Goal: Information Seeking & Learning: Learn about a topic

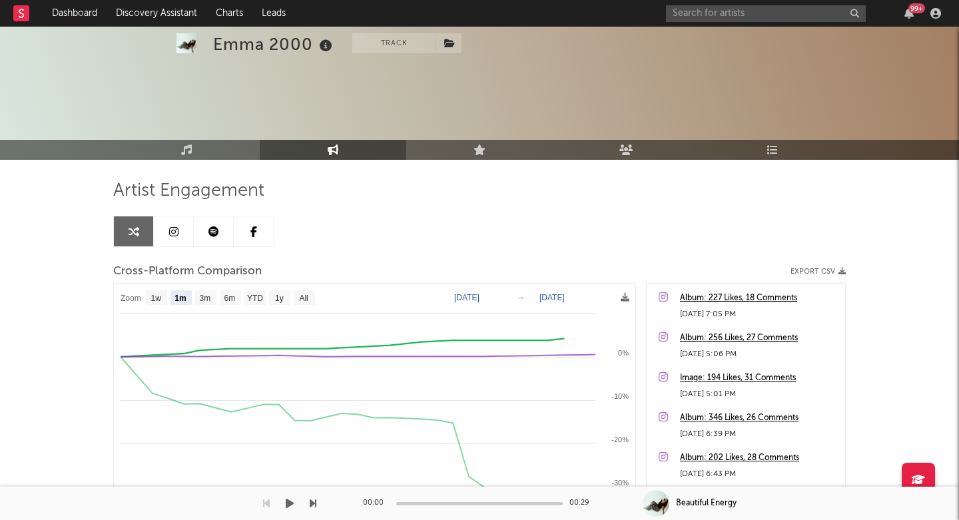
select select "1m"
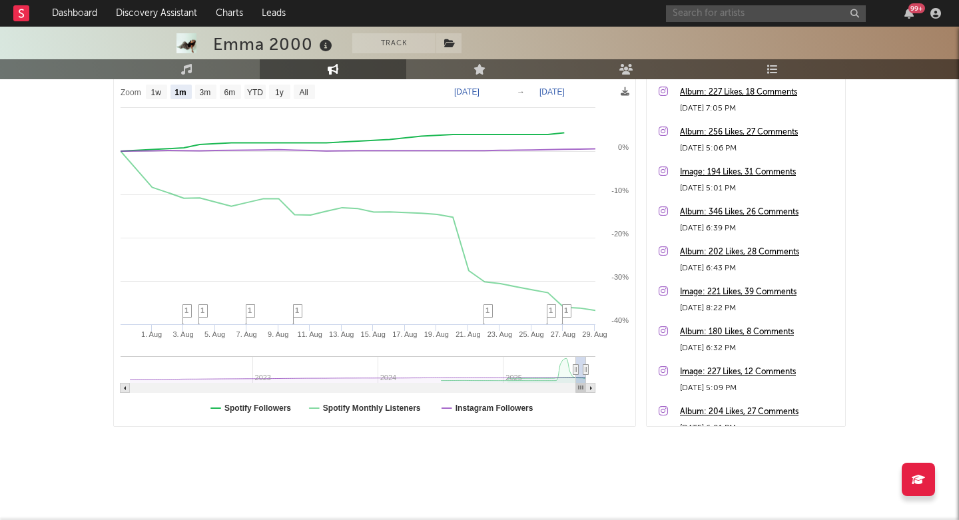
click at [732, 21] on input "text" at bounding box center [766, 13] width 200 height 17
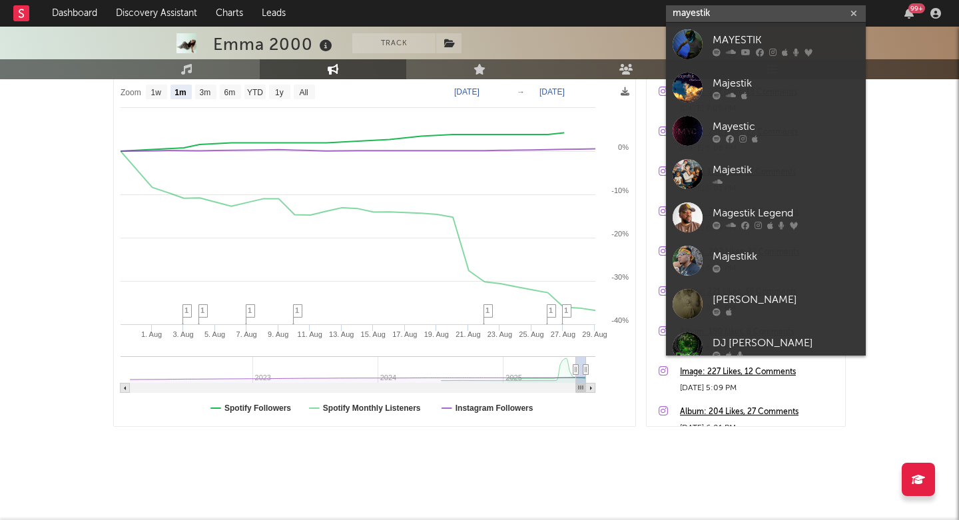
type input "Mayestik"
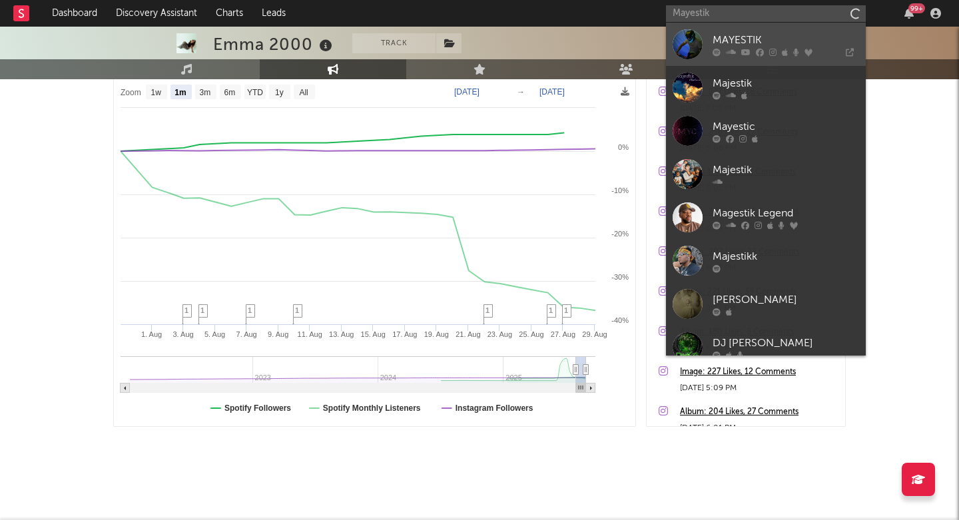
drag, startPoint x: 732, startPoint y: 21, endPoint x: 748, endPoint y: 41, distance: 26.1
click at [748, 41] on div "MAYESTIK" at bounding box center [785, 40] width 146 height 16
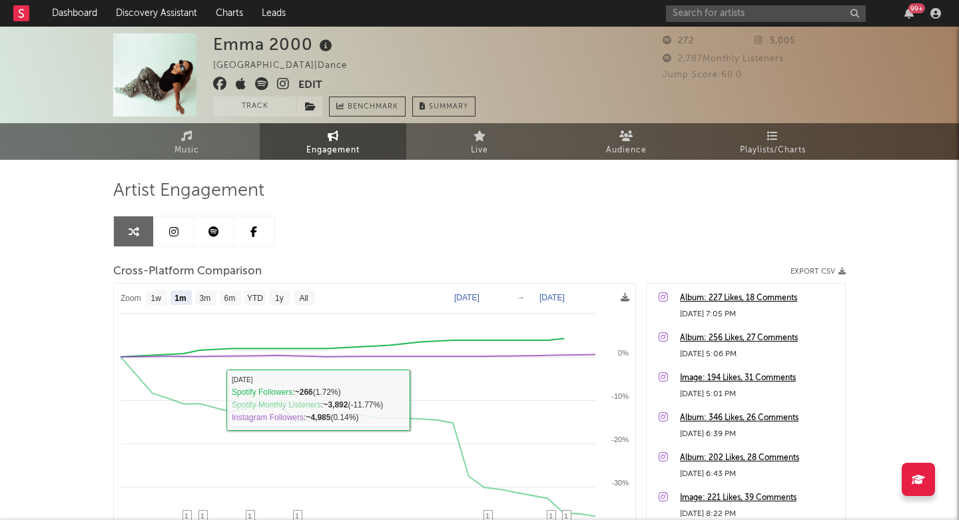
scroll to position [0, 0]
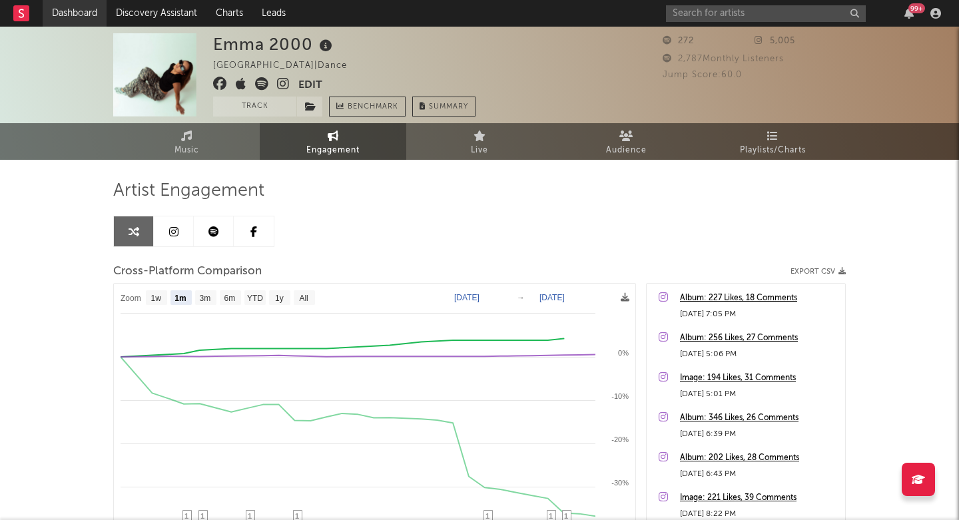
click at [56, 11] on link "Dashboard" at bounding box center [75, 13] width 64 height 27
click at [694, 20] on input "text" at bounding box center [766, 13] width 200 height 17
paste input "Salako"
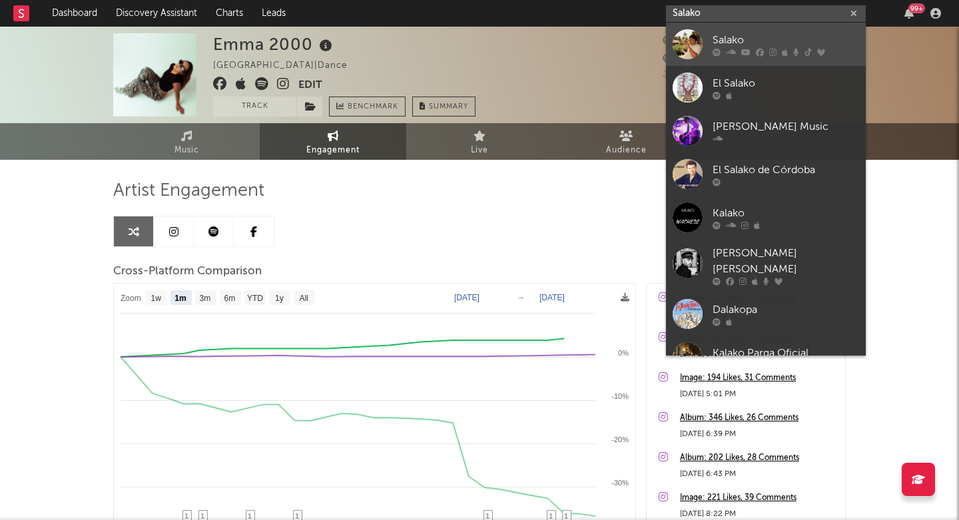
type input "Salako"
click at [694, 38] on div at bounding box center [687, 44] width 30 height 30
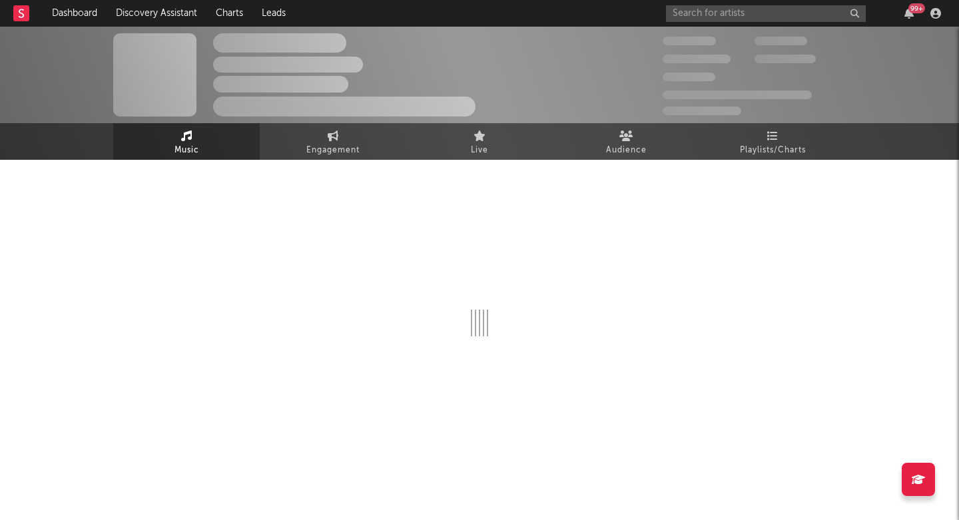
select select "6m"
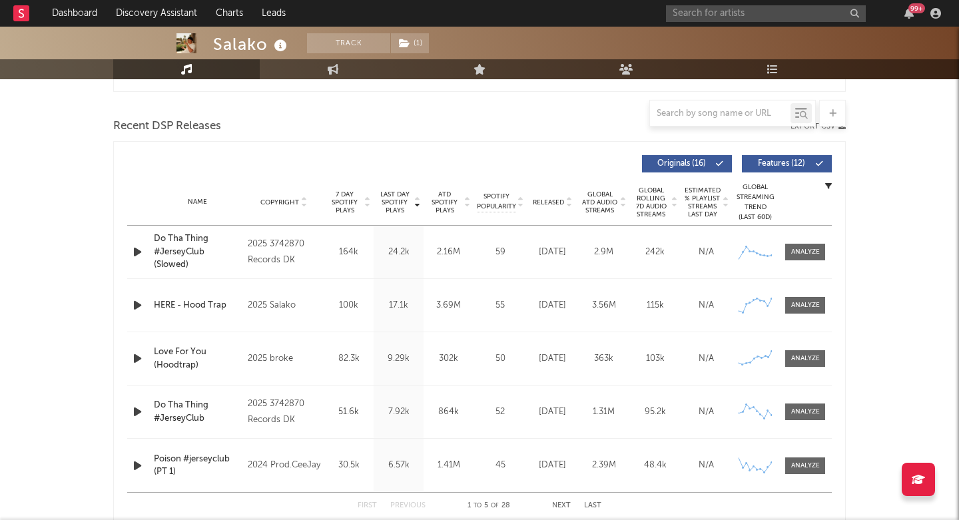
scroll to position [456, 0]
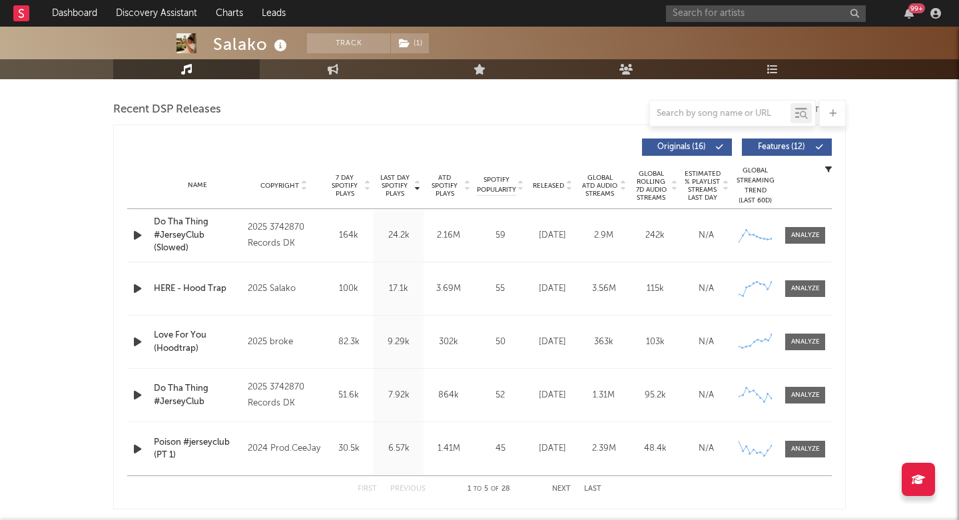
click at [137, 238] on icon "button" at bounding box center [137, 235] width 14 height 17
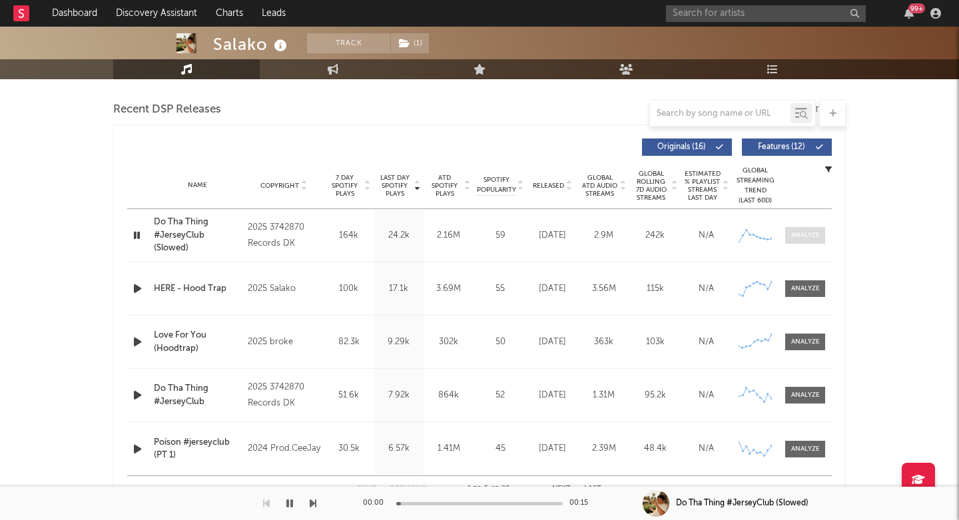
click at [801, 241] on span at bounding box center [805, 235] width 40 height 17
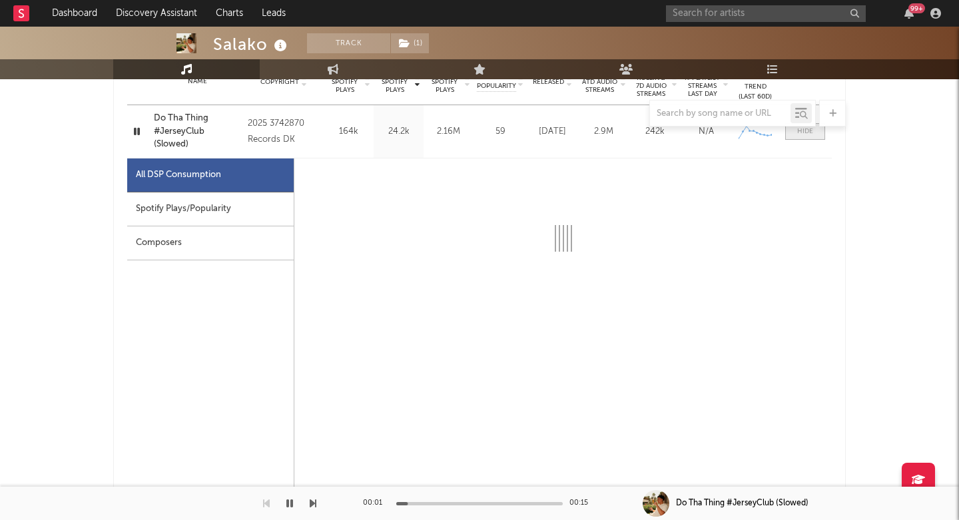
select select "1w"
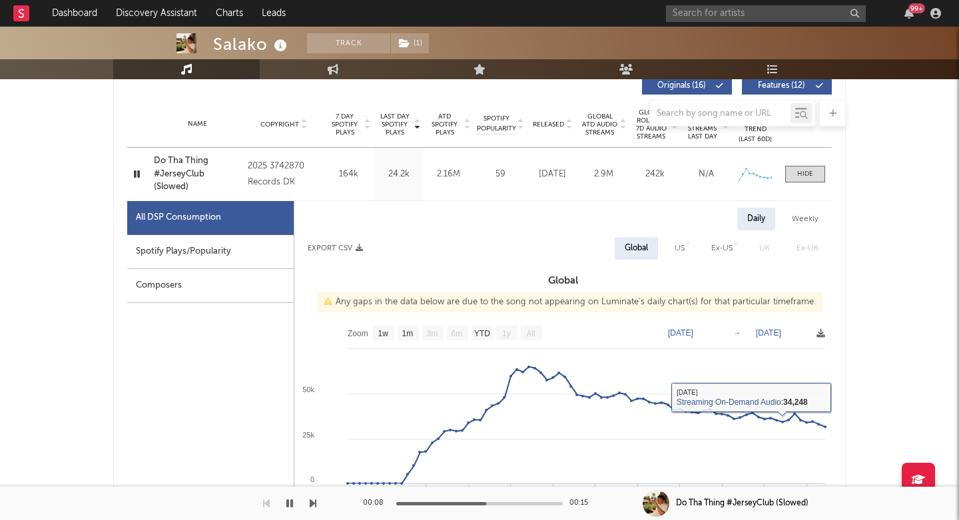
scroll to position [451, 0]
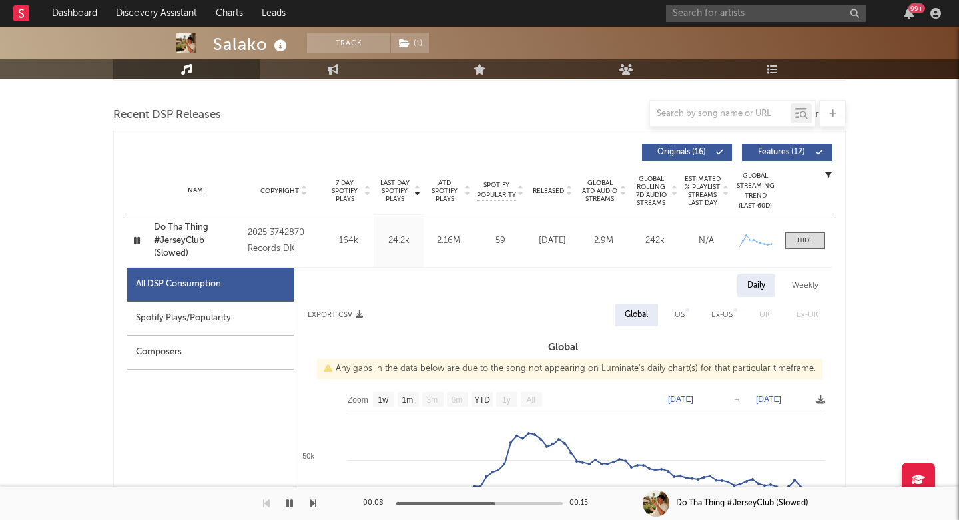
click at [404, 193] on span "Last Day Spotify Plays" at bounding box center [394, 191] width 35 height 24
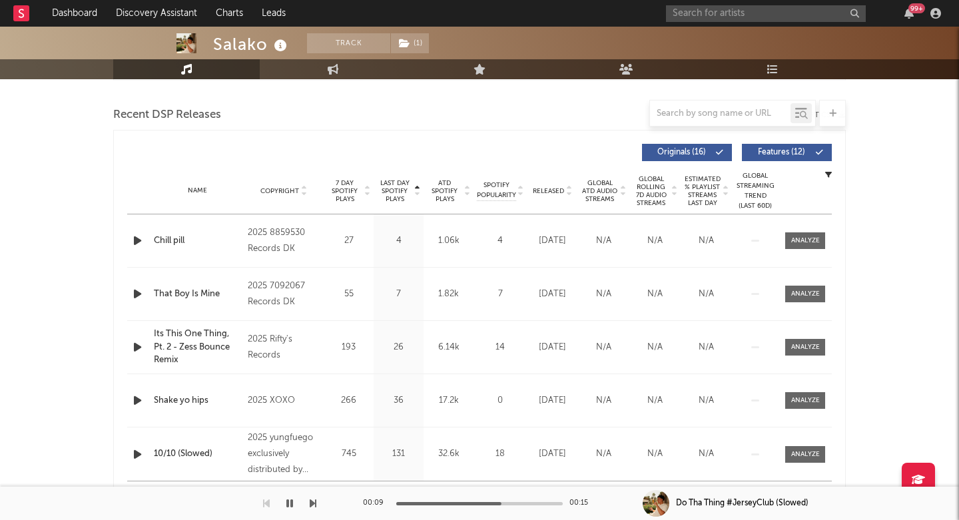
click at [404, 193] on span "Last Day Spotify Plays" at bounding box center [394, 191] width 35 height 24
select select "1w"
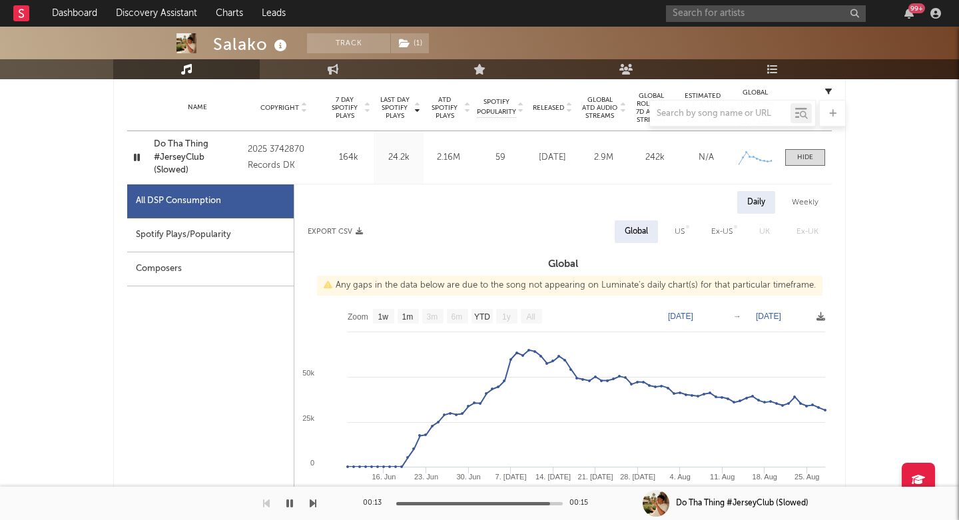
scroll to position [537, 0]
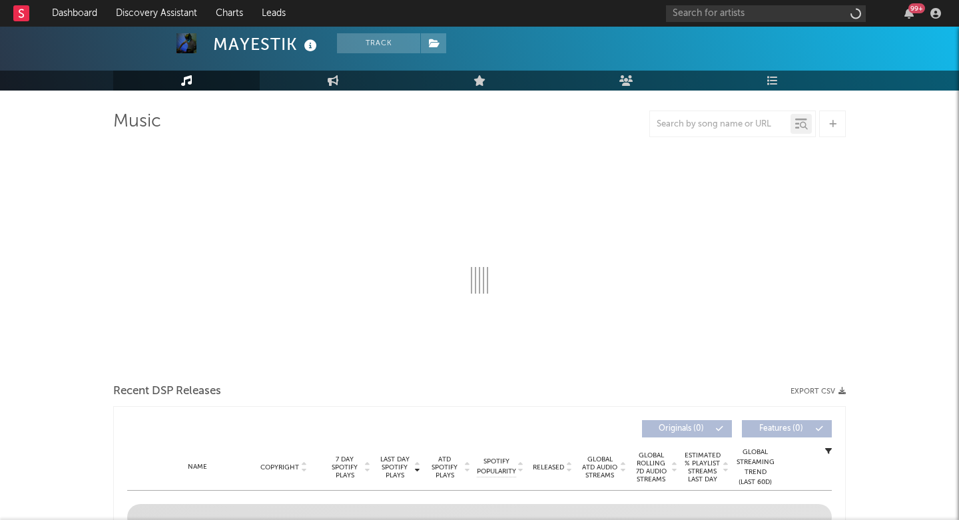
select select "1w"
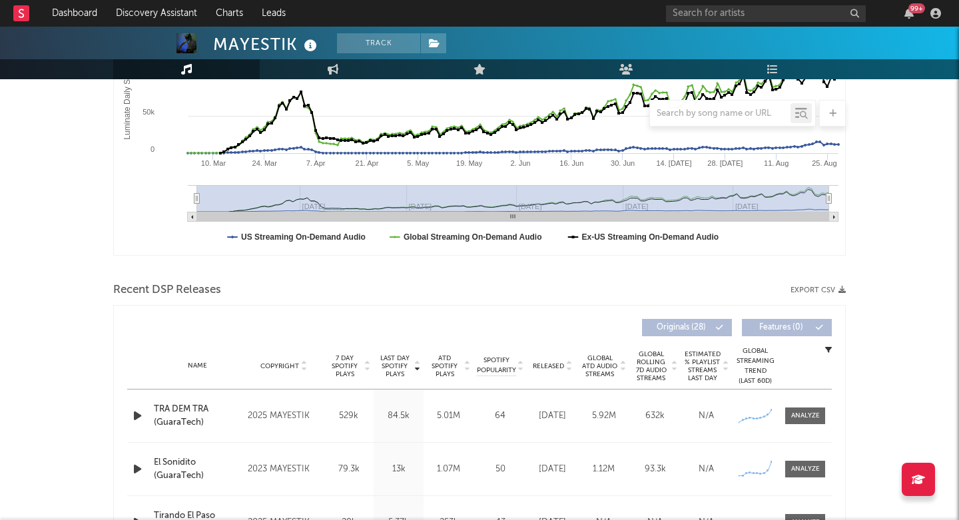
scroll to position [276, 0]
click at [812, 411] on div at bounding box center [805, 416] width 29 height 10
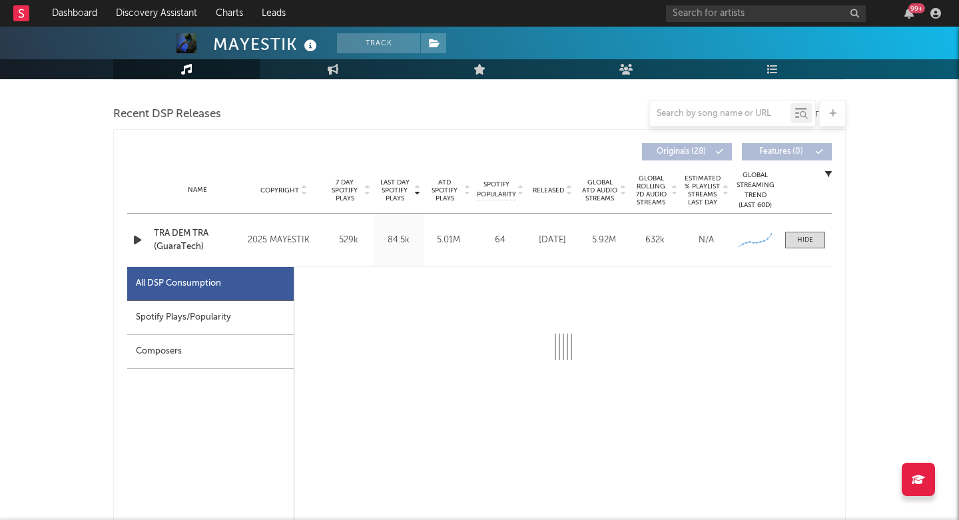
scroll to position [451, 0]
select select "1w"
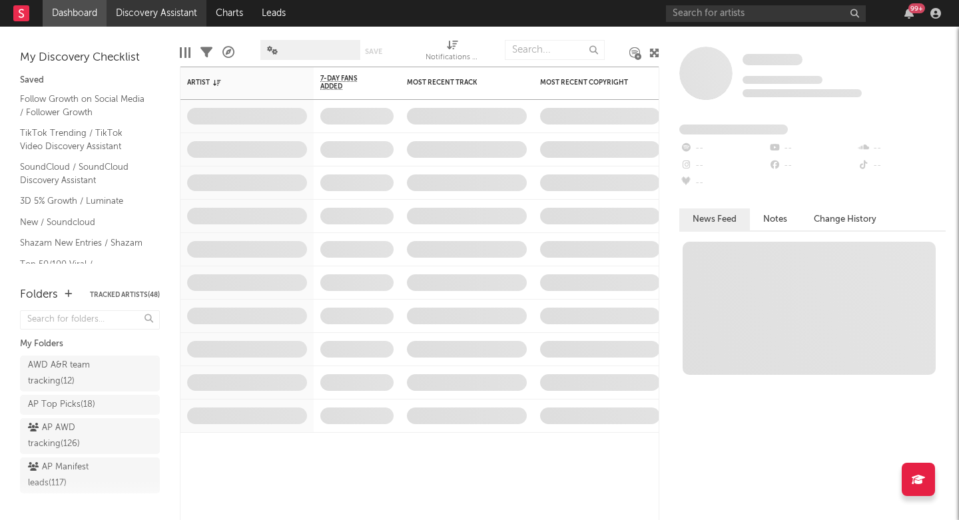
click at [167, 20] on link "Discovery Assistant" at bounding box center [157, 13] width 100 height 27
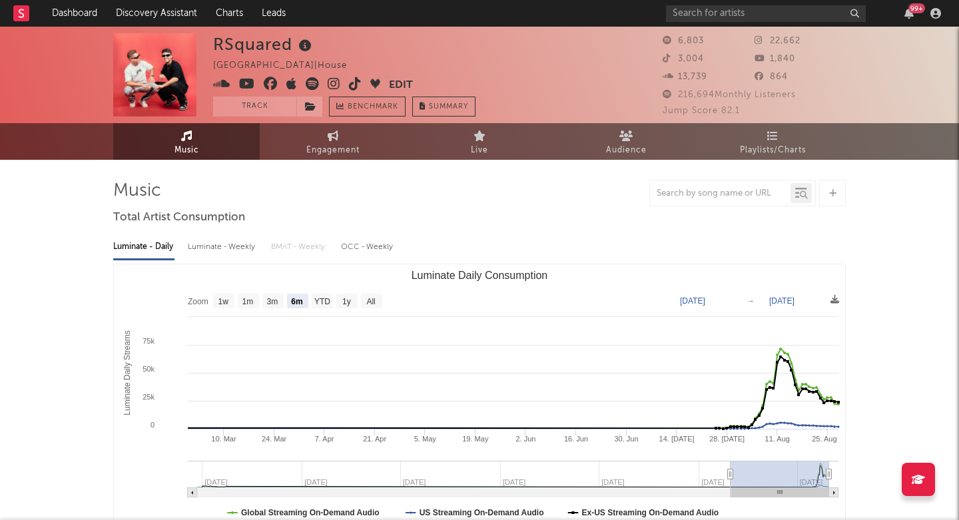
select select "6m"
click at [602, 2] on nav "Dashboard Discovery Assistant Charts Leads 99 +" at bounding box center [479, 13] width 959 height 27
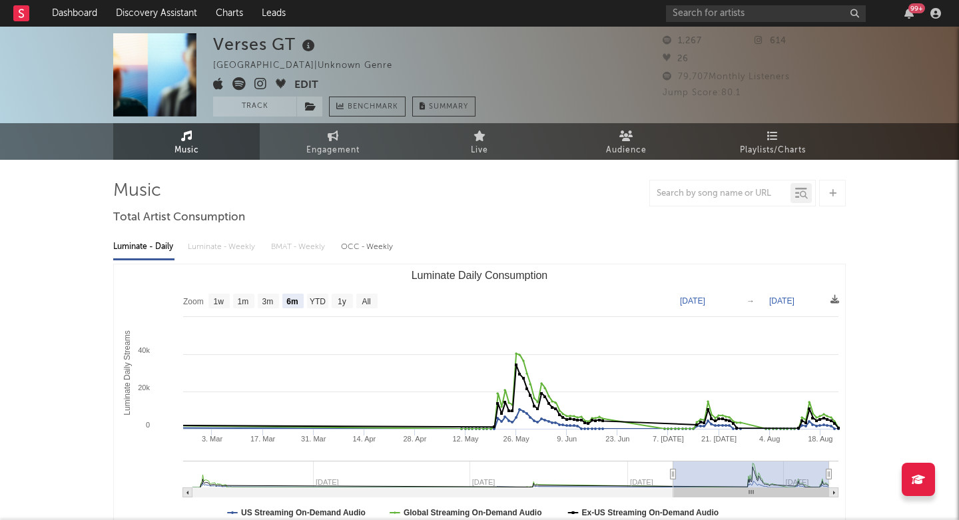
select select "6m"
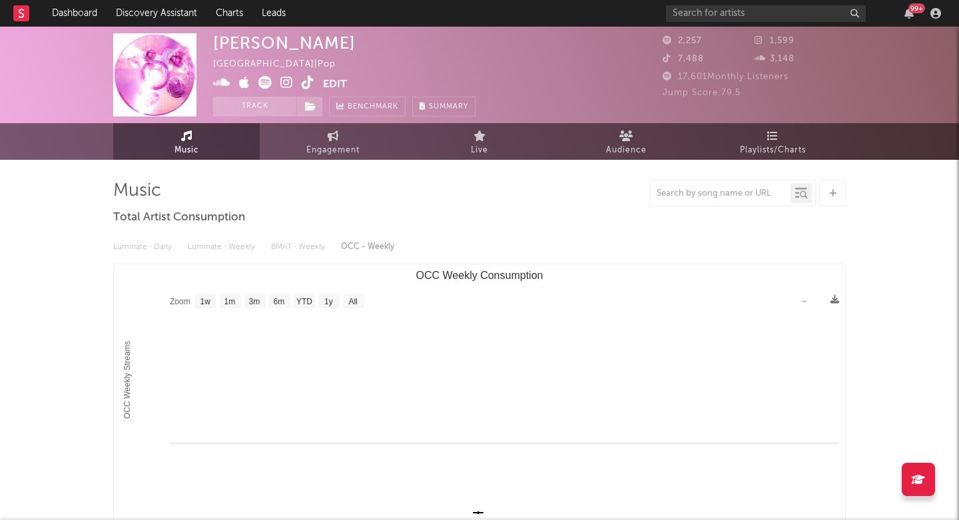
select select "1w"
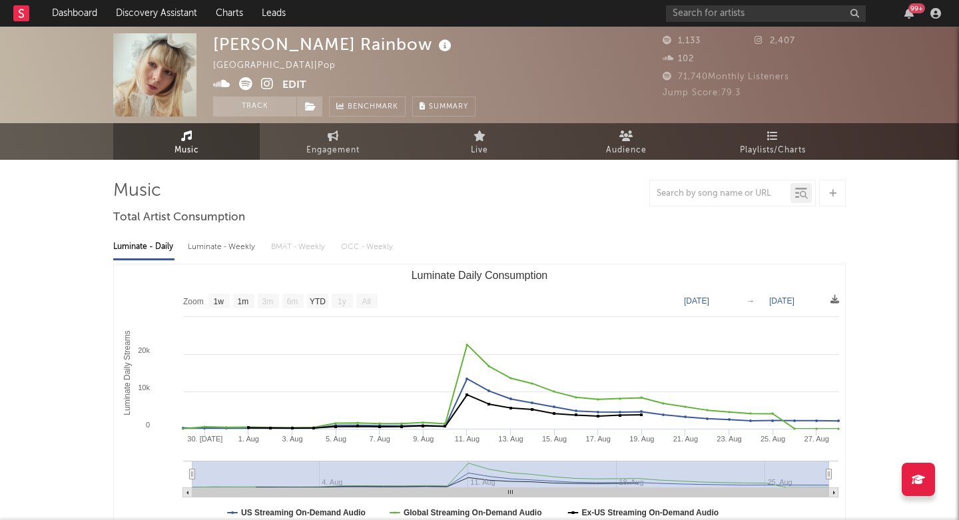
select select "1w"
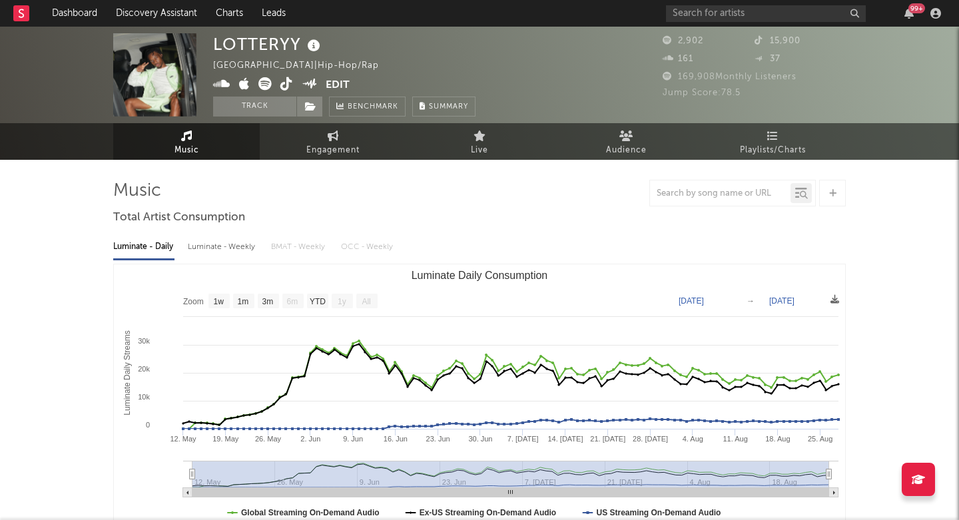
select select "1w"
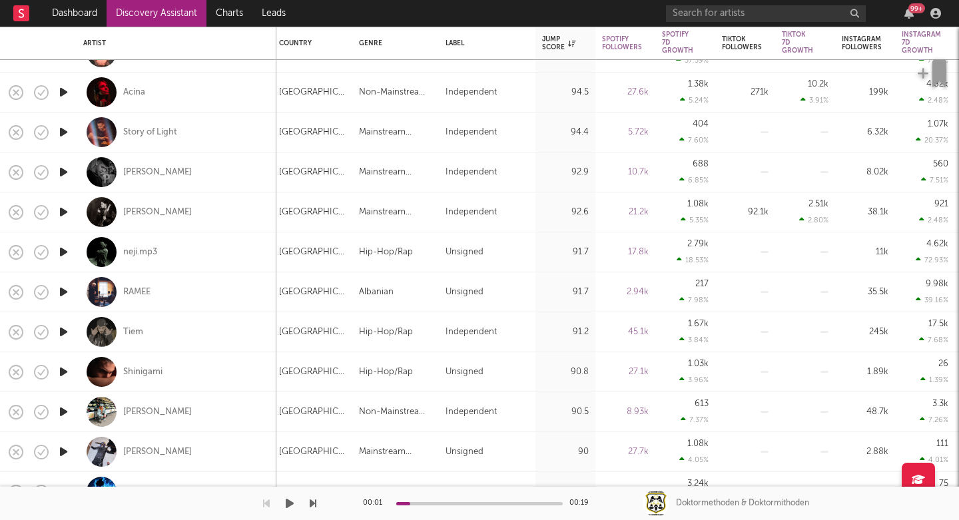
click at [63, 0] on div "Dashboard Discovery Assistant Charts Leads 99 + Notifications Settings Mark all…" at bounding box center [479, 0] width 959 height 0
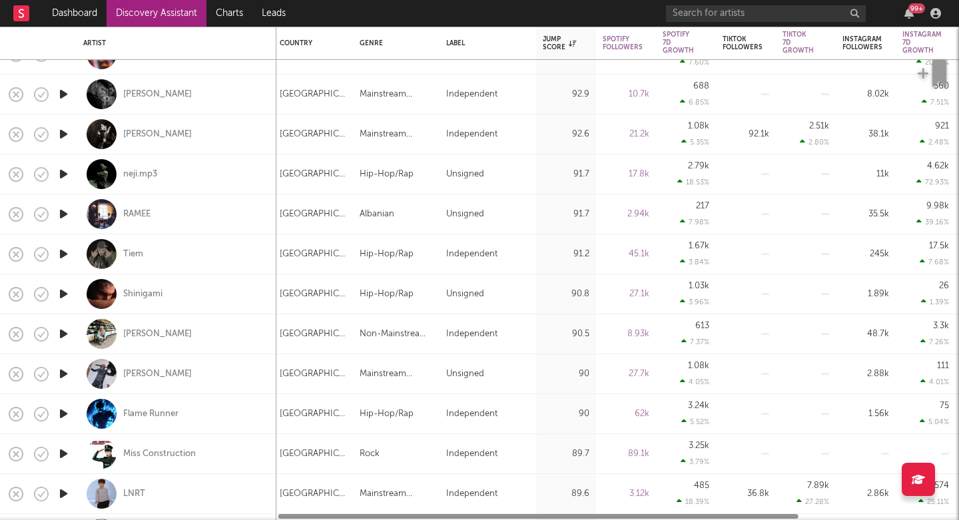
click at [61, 375] on icon "button" at bounding box center [64, 373] width 14 height 17
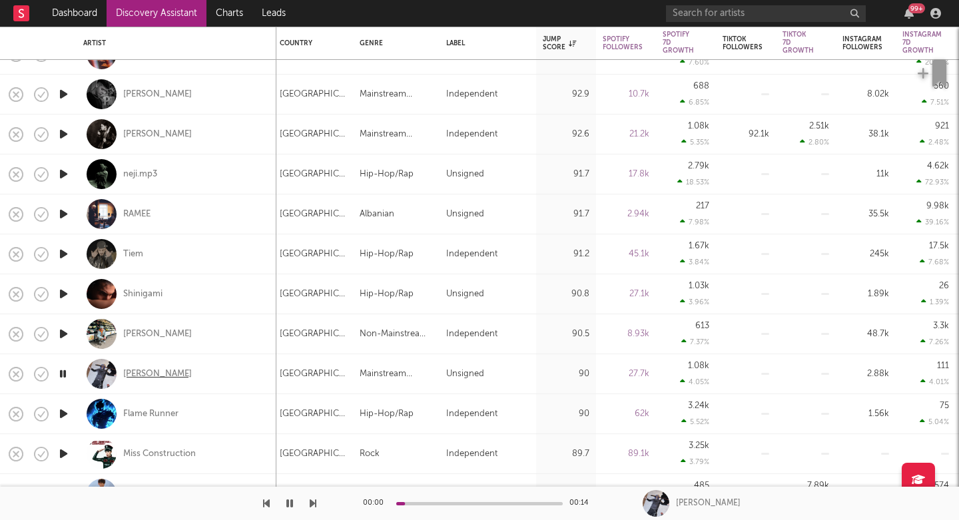
click at [143, 375] on div "DJ TÖRKE" at bounding box center [157, 374] width 69 height 12
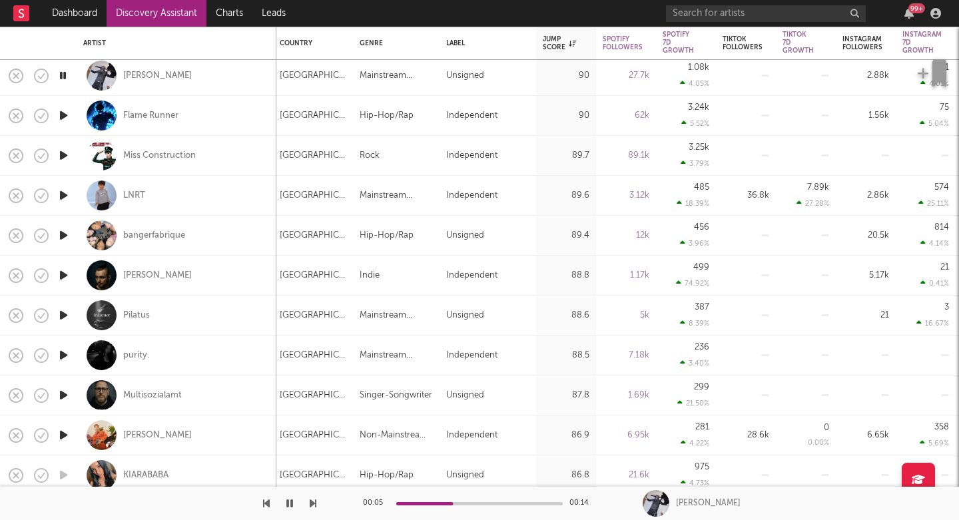
click at [310, 506] on icon "button" at bounding box center [313, 503] width 7 height 11
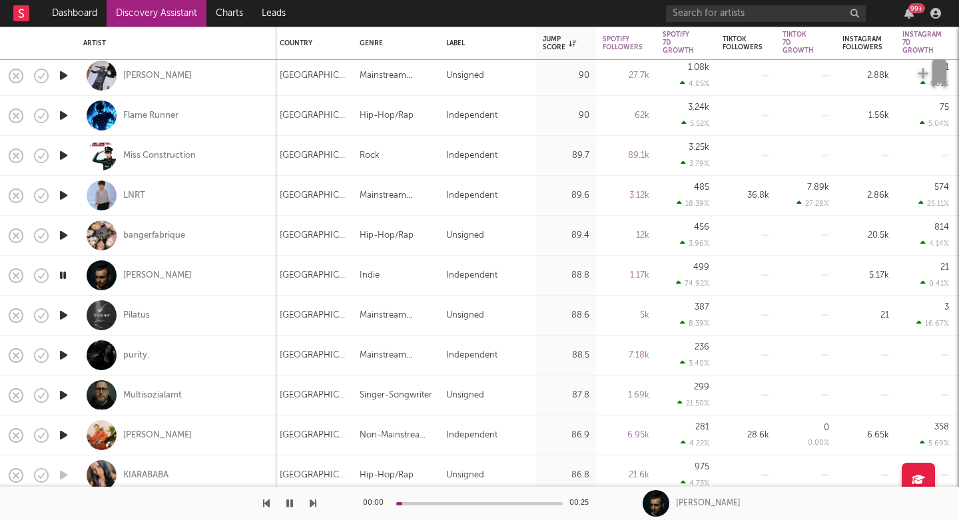
click at [310, 505] on icon "button" at bounding box center [313, 503] width 7 height 11
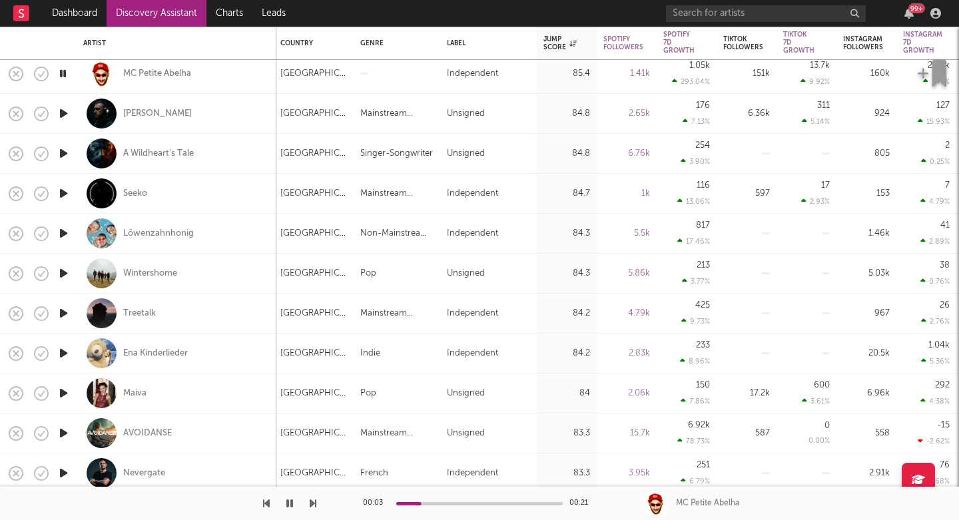
click at [312, 503] on icon "button" at bounding box center [313, 503] width 7 height 11
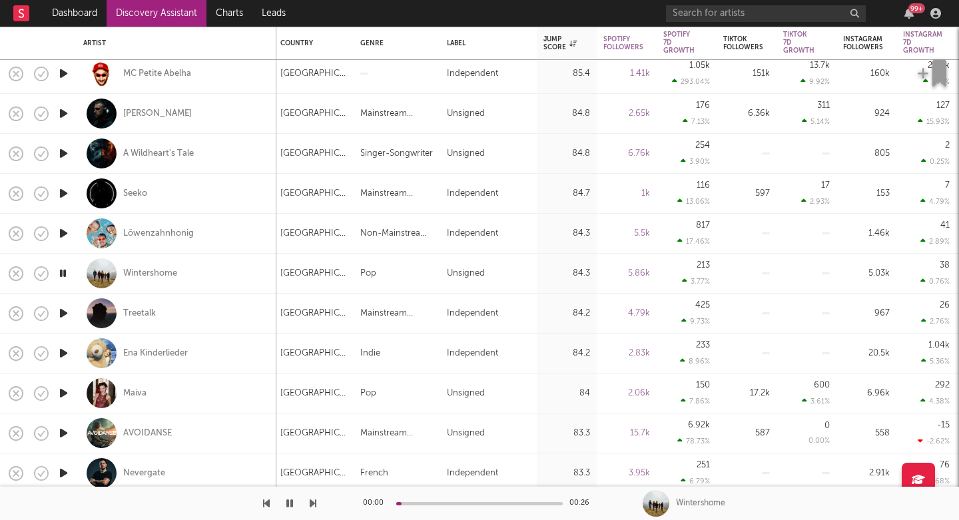
click at [312, 503] on icon "button" at bounding box center [313, 503] width 7 height 11
click at [140, 316] on div "Treetalk" at bounding box center [139, 314] width 33 height 12
click at [316, 506] on icon "button" at bounding box center [313, 503] width 7 height 11
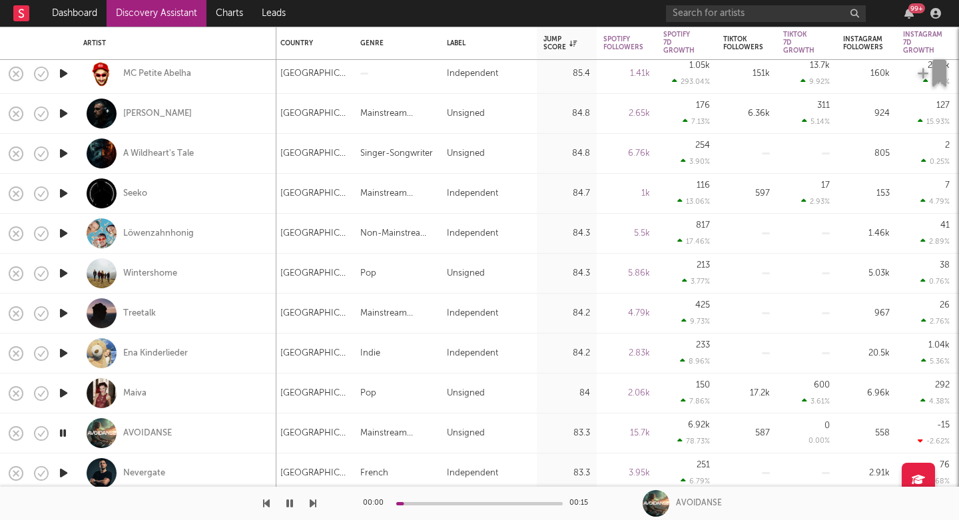
click at [316, 506] on icon "button" at bounding box center [313, 503] width 7 height 11
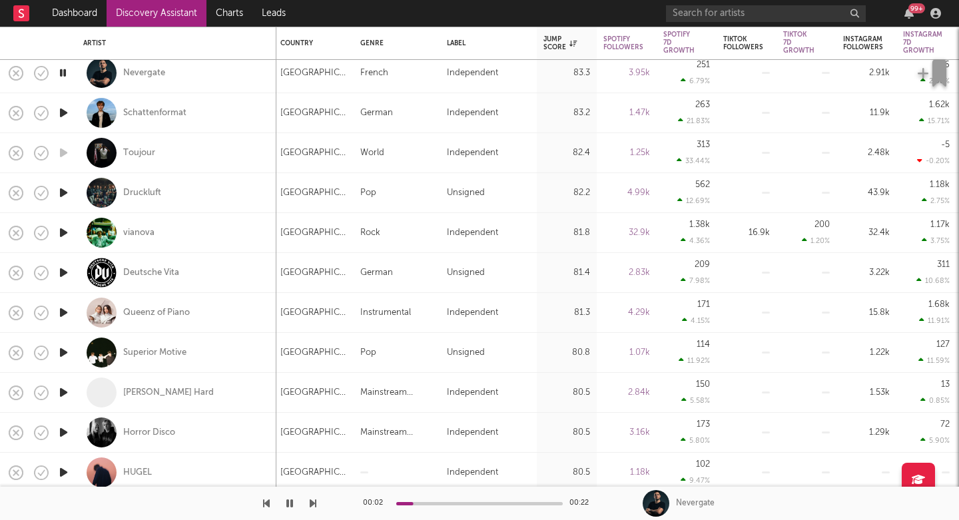
click at [312, 507] on icon "button" at bounding box center [313, 503] width 7 height 11
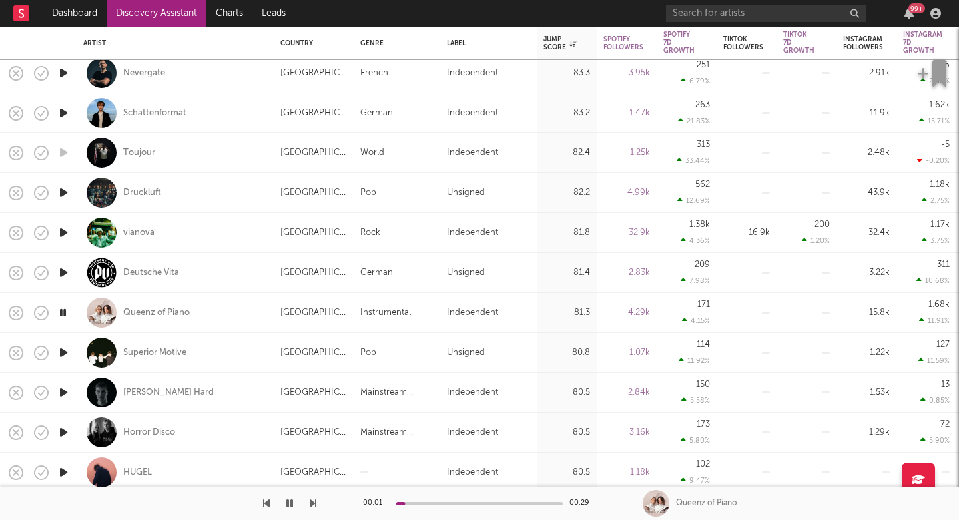
click at [312, 507] on icon "button" at bounding box center [313, 503] width 7 height 11
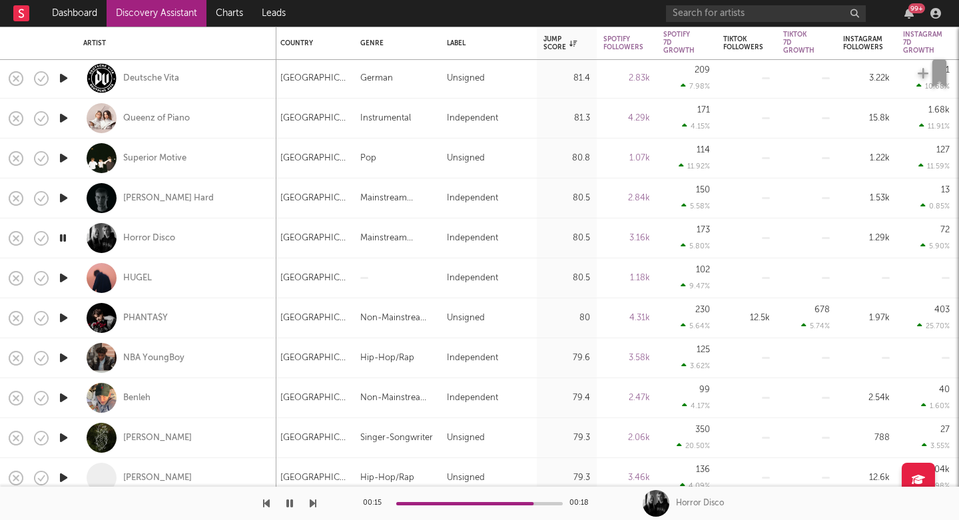
click at [318, 499] on div "00:15 00:18 Horror Disco" at bounding box center [479, 503] width 959 height 33
click at [314, 499] on icon "button" at bounding box center [313, 503] width 7 height 11
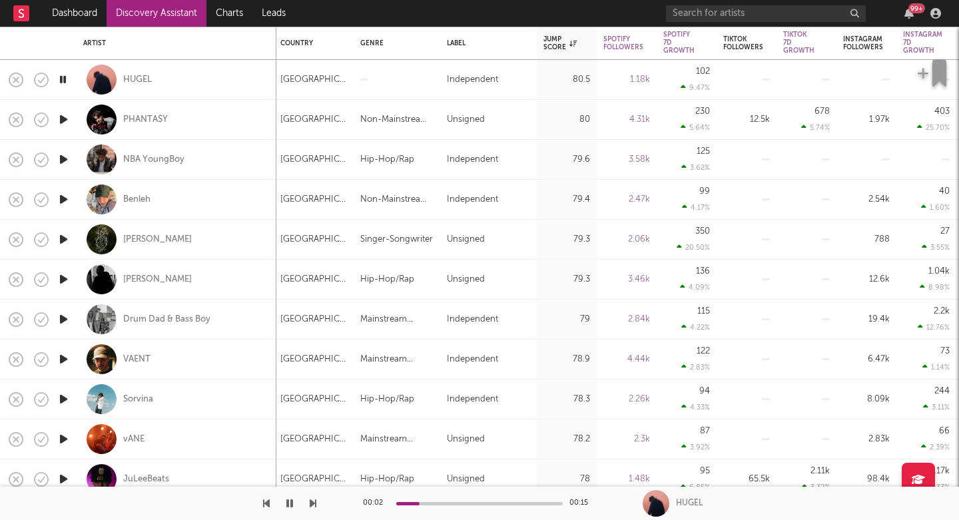
click at [312, 501] on icon "button" at bounding box center [313, 503] width 7 height 11
click at [313, 502] on icon "button" at bounding box center [313, 503] width 7 height 11
click at [134, 198] on div "Benleh" at bounding box center [136, 200] width 27 height 12
click at [313, 509] on button "button" at bounding box center [313, 503] width 7 height 33
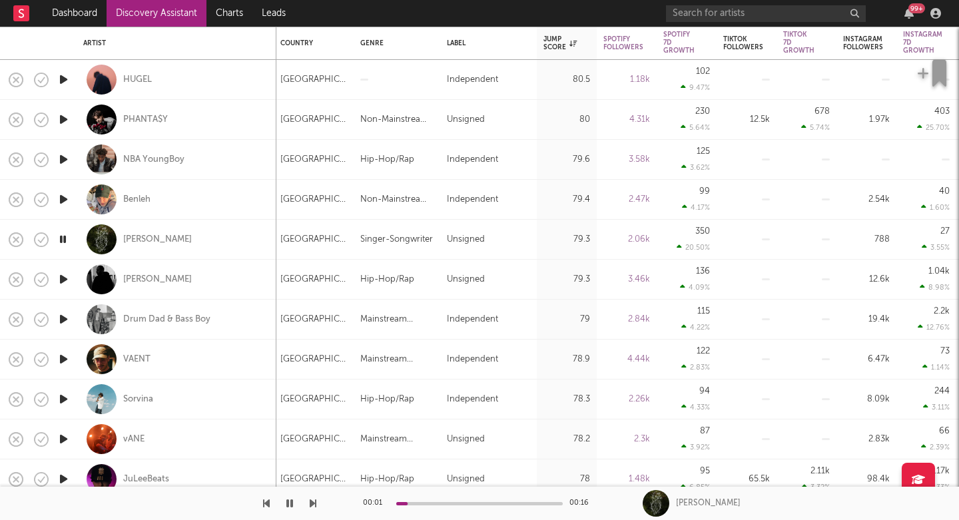
click at [313, 509] on button "button" at bounding box center [313, 503] width 7 height 33
click at [136, 359] on div "VAENT" at bounding box center [136, 359] width 27 height 12
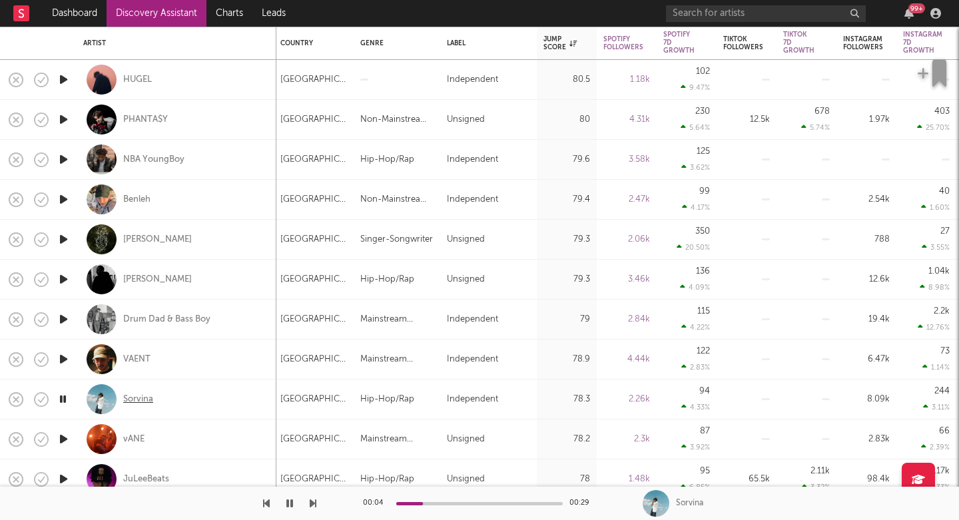
click at [128, 397] on div "Sorvina" at bounding box center [138, 399] width 30 height 12
click at [312, 503] on icon "button" at bounding box center [313, 503] width 7 height 11
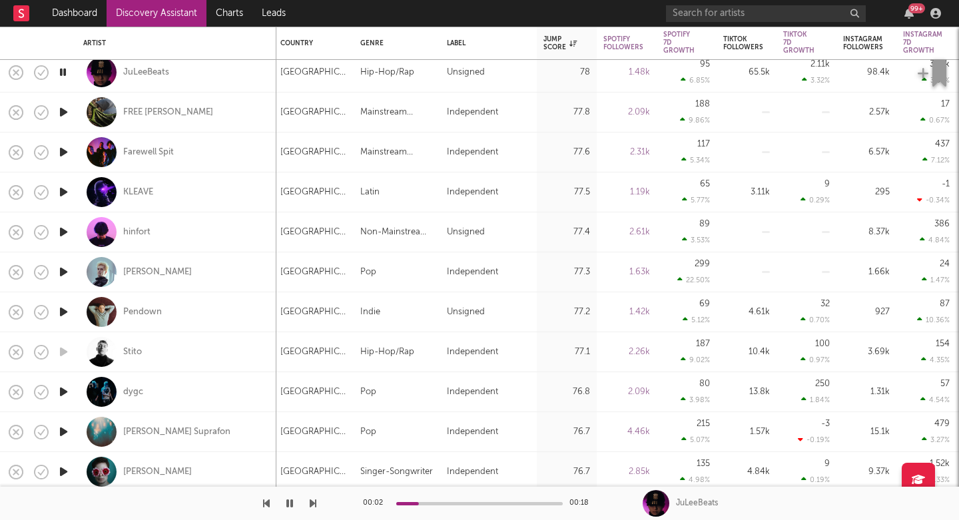
click at [315, 505] on icon "button" at bounding box center [313, 503] width 7 height 11
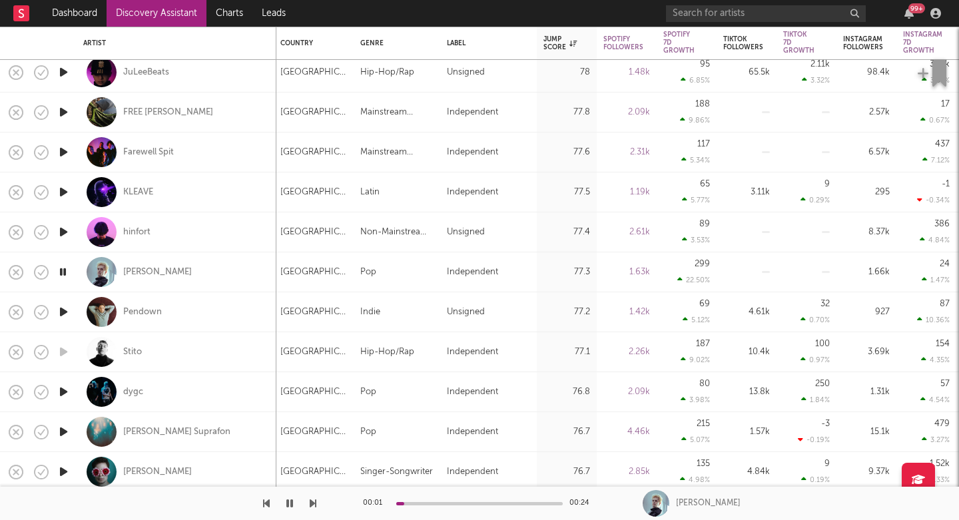
click at [315, 505] on icon "button" at bounding box center [313, 503] width 7 height 11
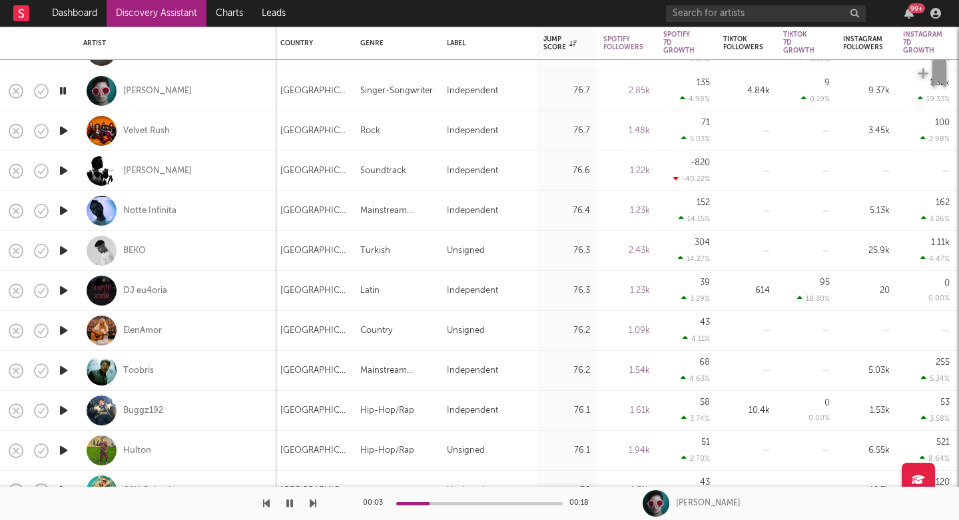
click at [310, 499] on icon "button" at bounding box center [313, 503] width 7 height 11
click at [310, 501] on icon "button" at bounding box center [313, 503] width 7 height 11
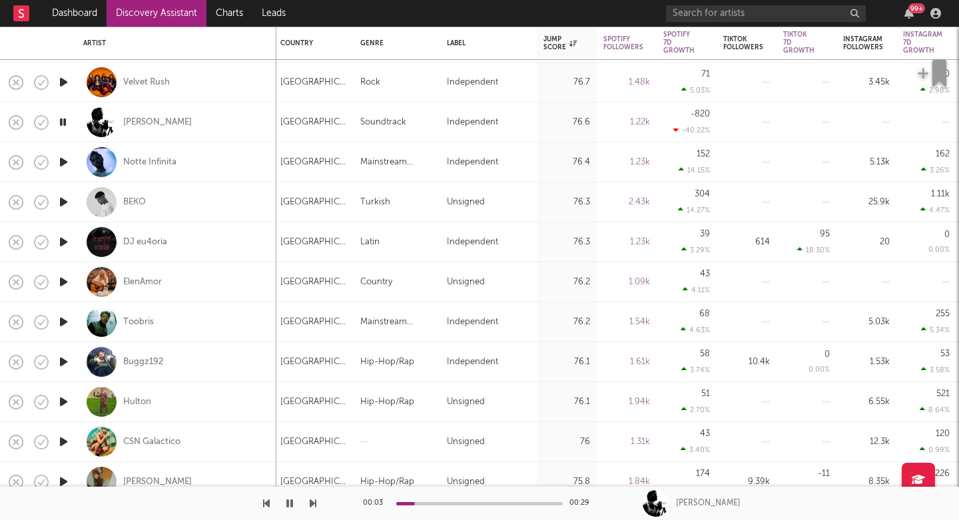
click at [313, 501] on icon "button" at bounding box center [313, 503] width 7 height 11
drag, startPoint x: 313, startPoint y: 501, endPoint x: 154, endPoint y: 243, distance: 303.0
click at [154, 0] on div "Dashboard Discovery Assistant Charts Leads 99 + Notifications Settings Mark all…" at bounding box center [479, 0] width 959 height 0
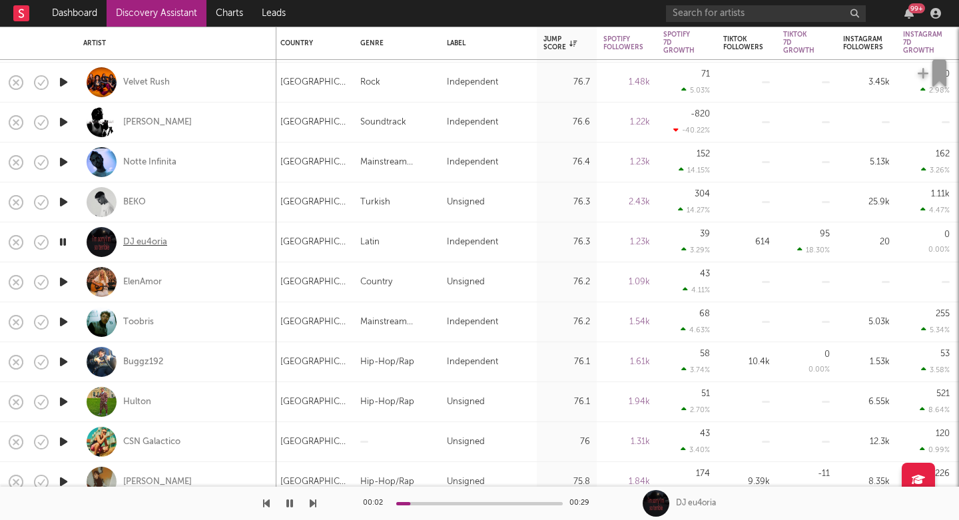
click at [154, 243] on div "DJ eu4oria" at bounding box center [145, 242] width 44 height 12
click at [314, 508] on icon "button" at bounding box center [313, 503] width 7 height 11
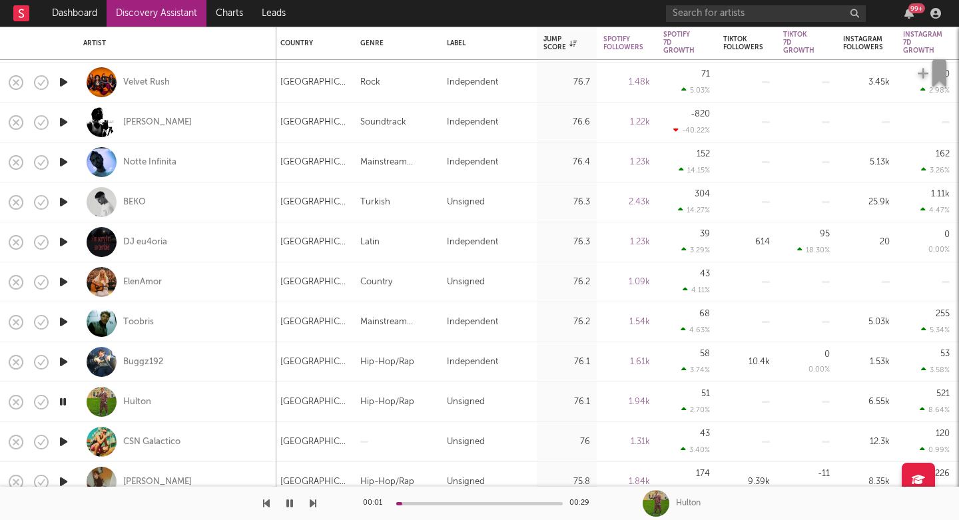
click at [314, 508] on icon "button" at bounding box center [313, 503] width 7 height 11
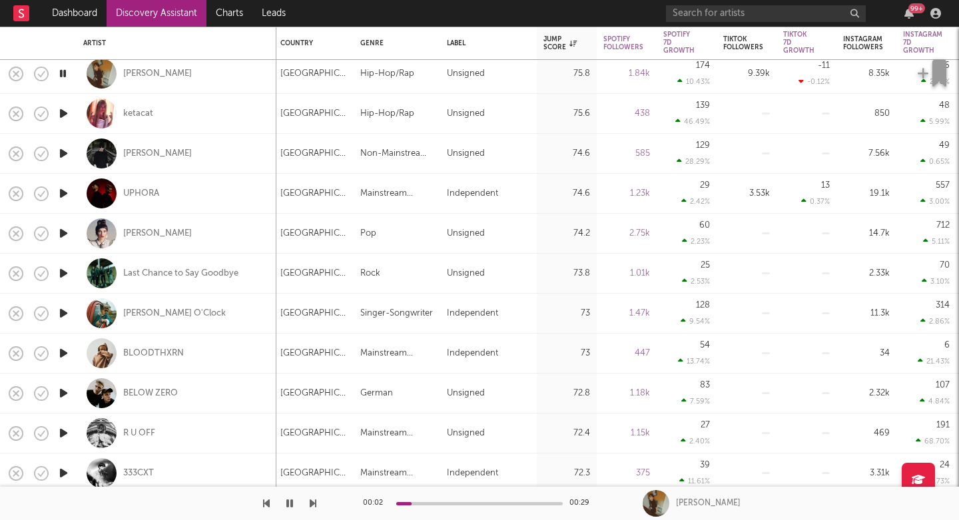
click at [310, 499] on icon "button" at bounding box center [313, 503] width 7 height 11
click at [311, 501] on icon "button" at bounding box center [313, 503] width 7 height 11
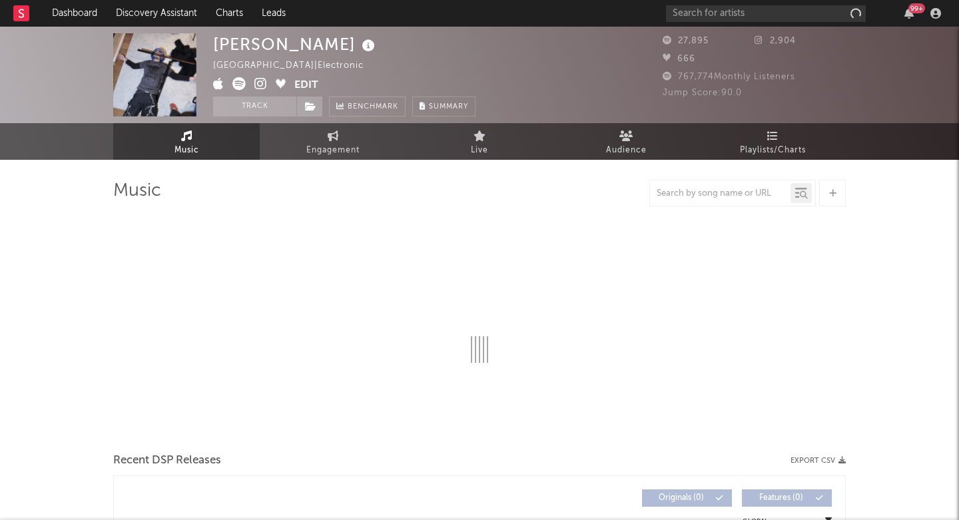
select select "6m"
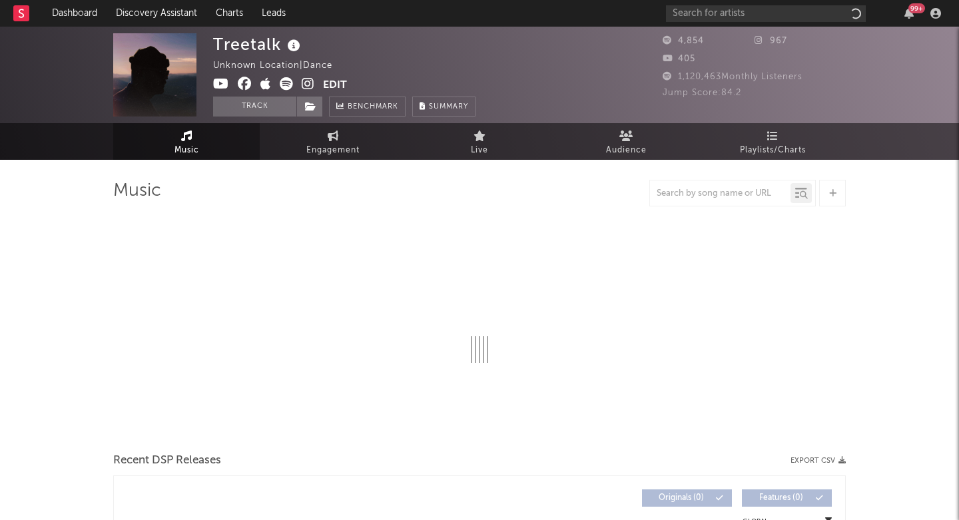
select select "1w"
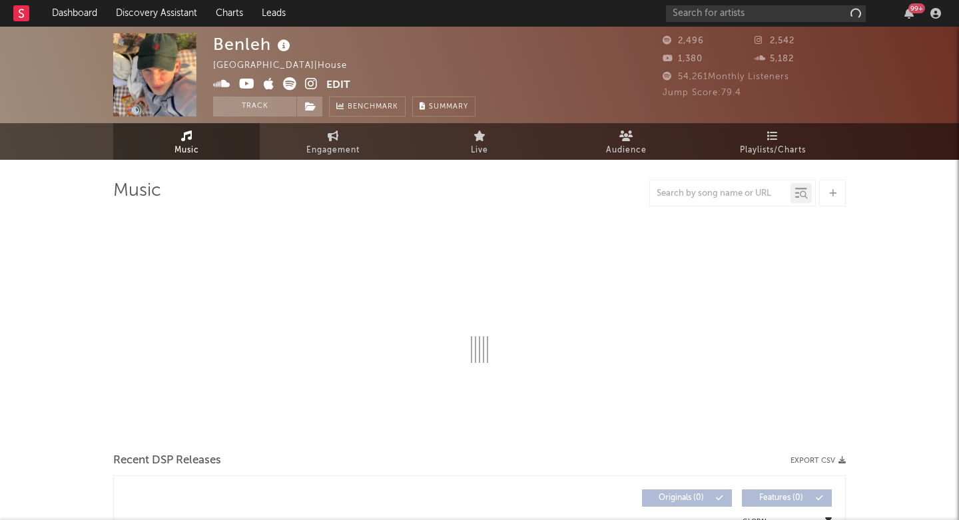
select select "1w"
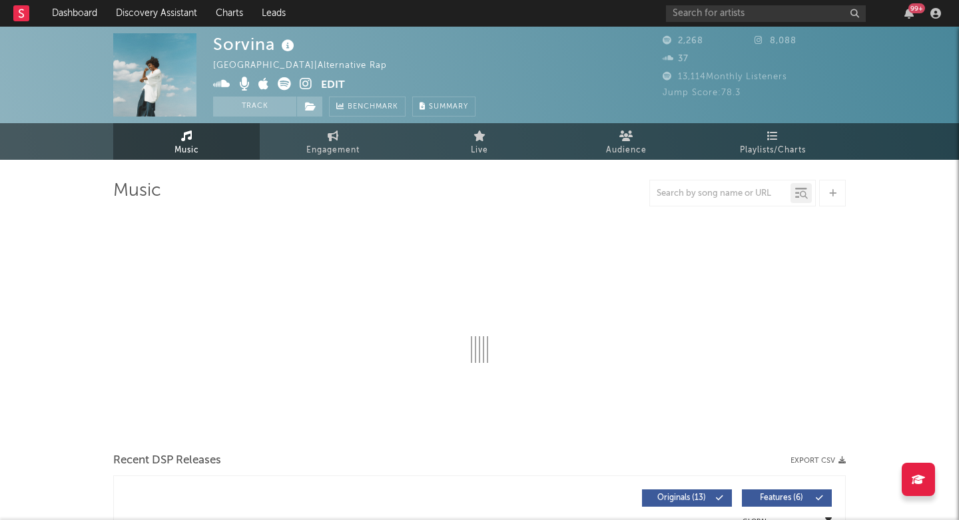
select select "1w"
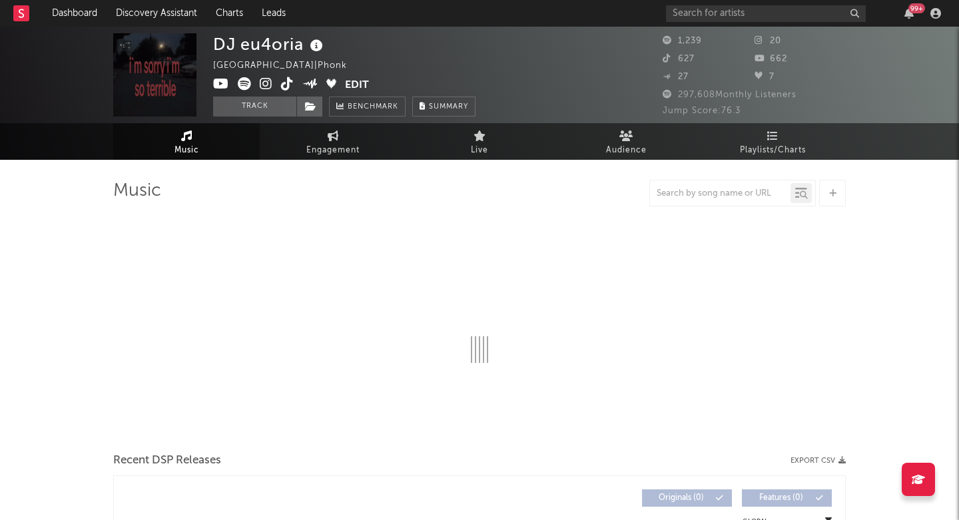
select select "1w"
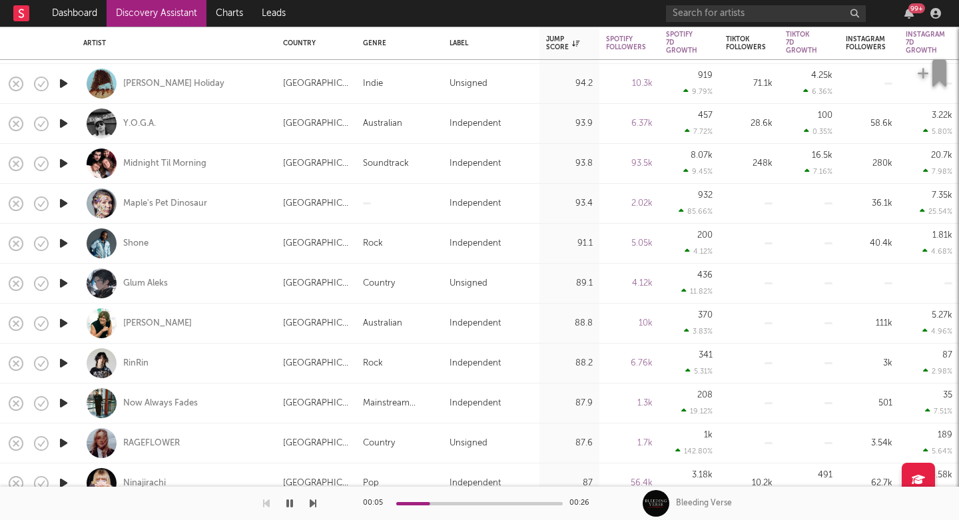
click at [60, 282] on icon "button" at bounding box center [64, 283] width 14 height 17
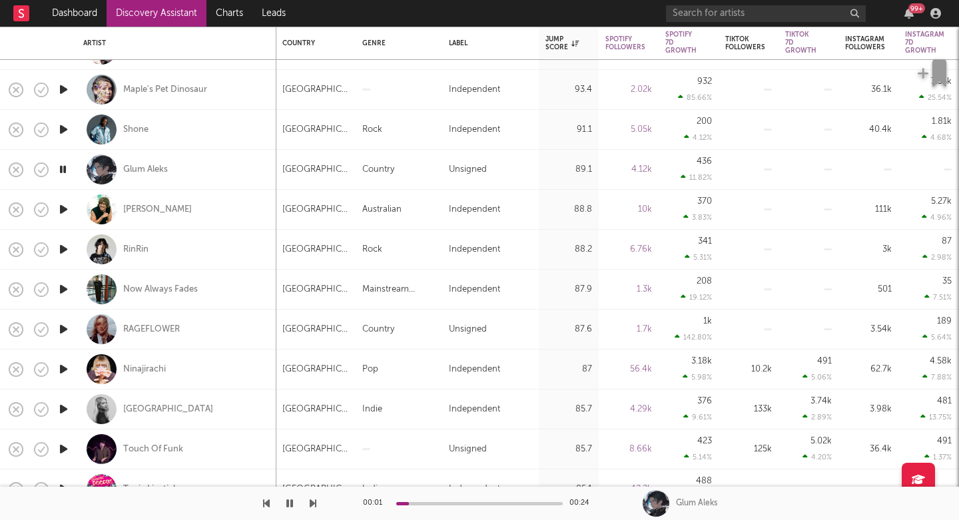
click at [206, 174] on div "Glum Aleks" at bounding box center [176, 169] width 186 height 39
select select "1w"
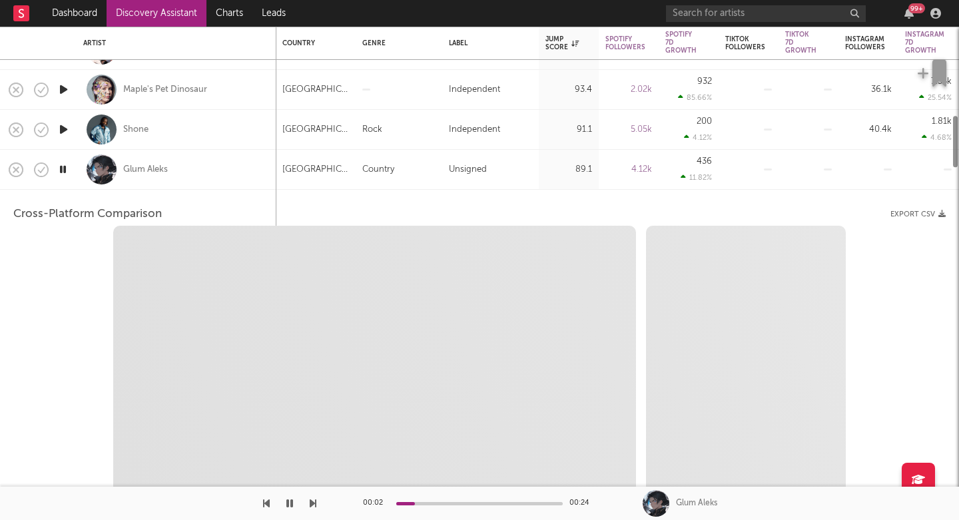
select select "1w"
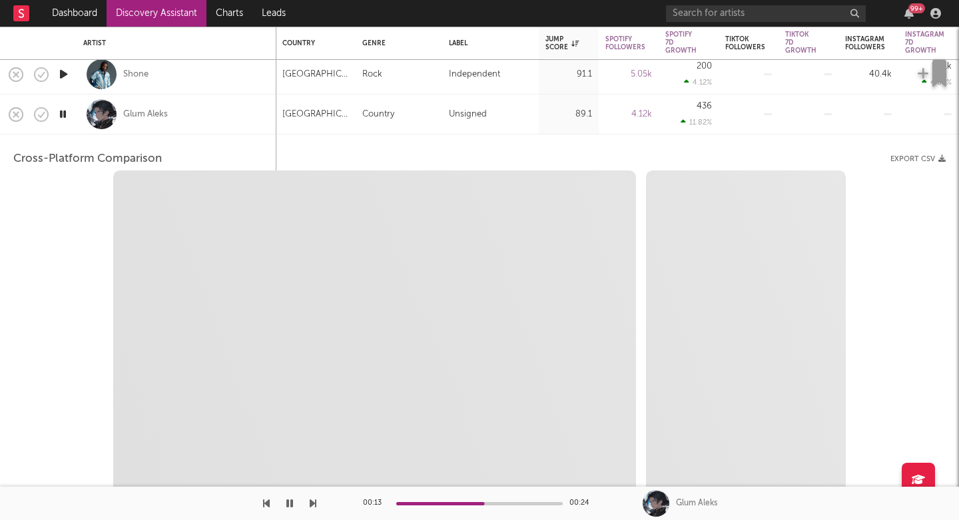
select select "1m"
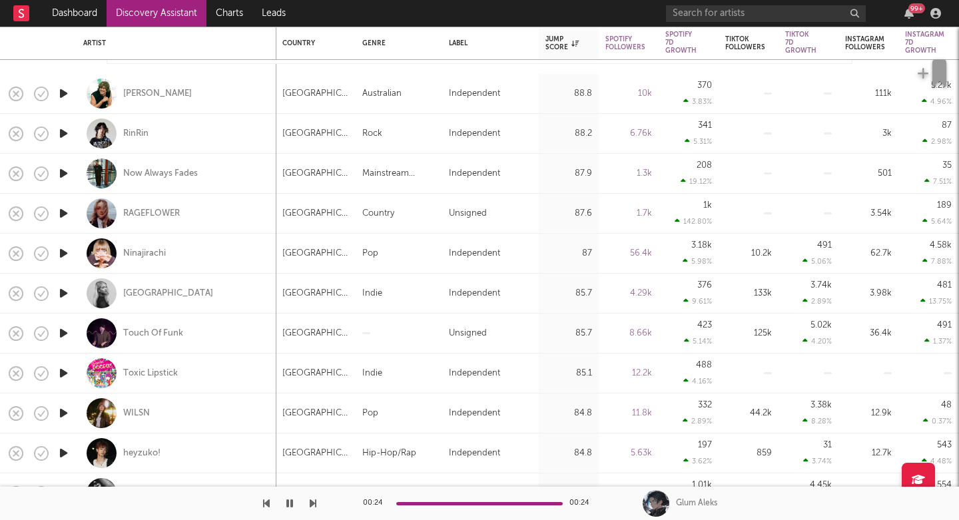
click at [57, 174] on icon "button" at bounding box center [64, 173] width 14 height 17
drag, startPoint x: 312, startPoint y: 502, endPoint x: 341, endPoint y: 501, distance: 29.3
click at [341, 501] on div "00:06 00:20 Now Always Fades" at bounding box center [479, 503] width 959 height 33
click at [344, 180] on div "[GEOGRAPHIC_DATA]" at bounding box center [315, 174] width 67 height 16
select select "1w"
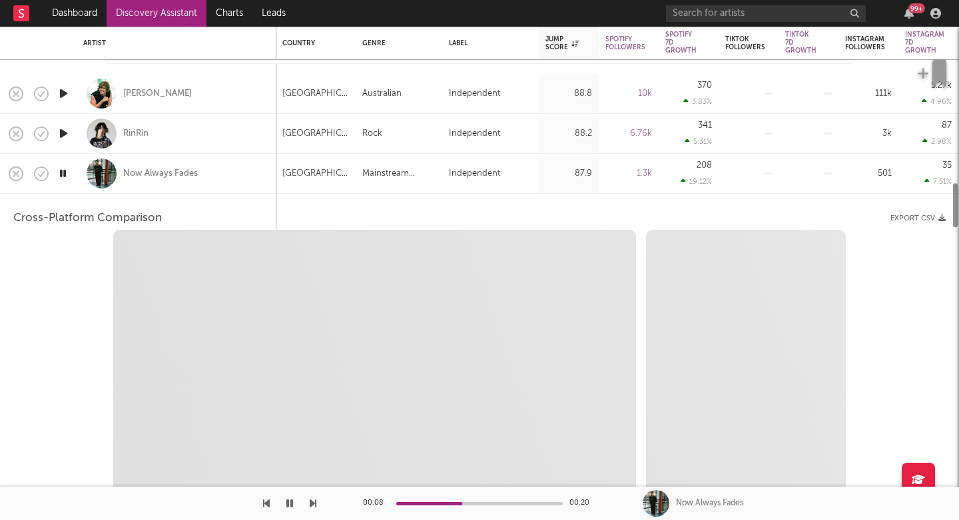
select select "1w"
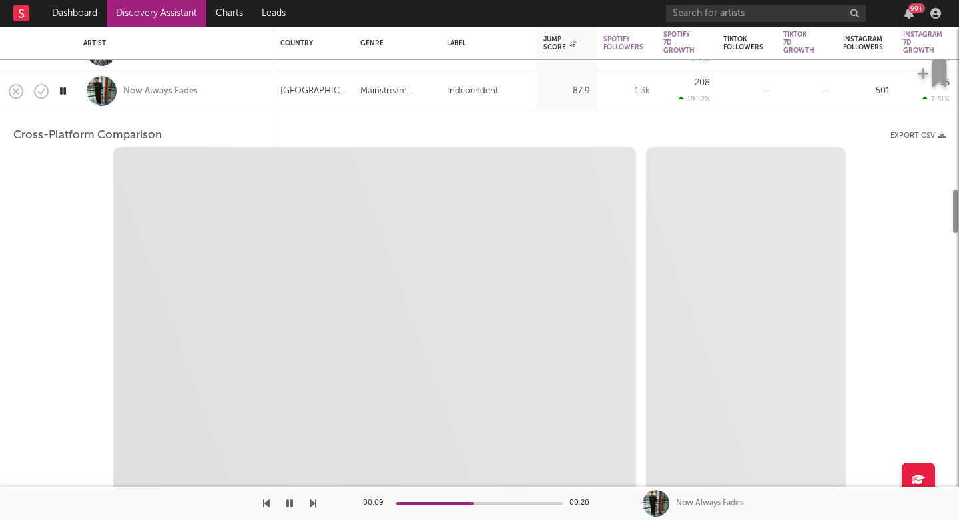
select select "1m"
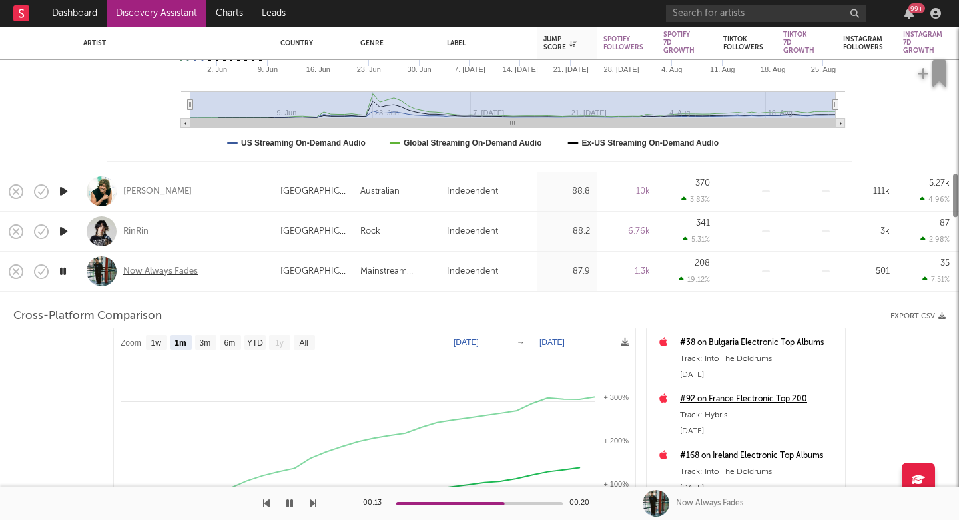
click at [174, 268] on div "Now Always Fades" at bounding box center [160, 272] width 75 height 12
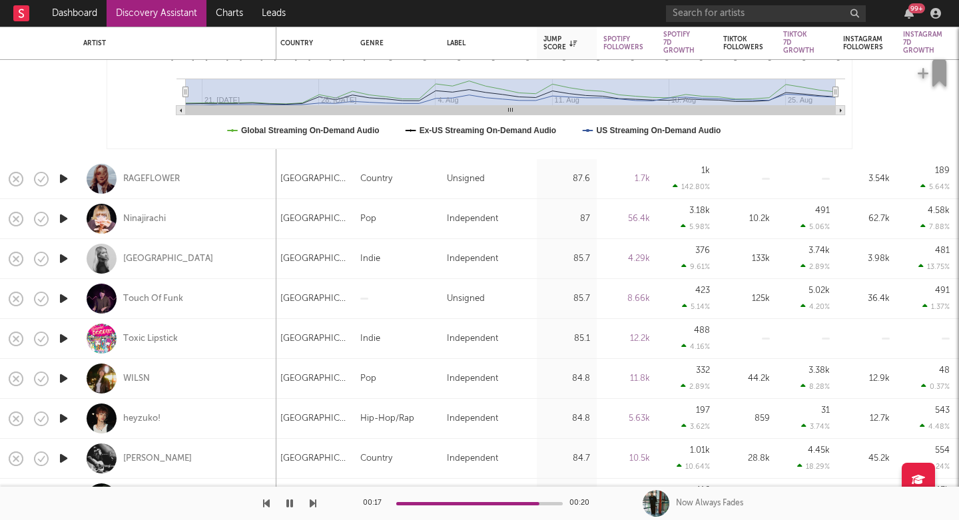
click at [316, 506] on icon "button" at bounding box center [313, 503] width 7 height 11
click at [226, 262] on div "Alexandria" at bounding box center [176, 258] width 186 height 39
select select "1w"
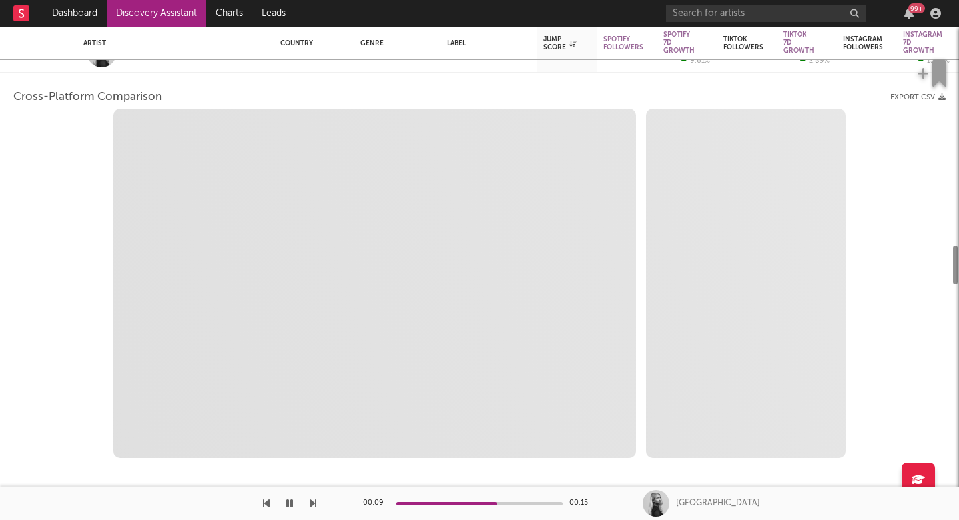
select select "1w"
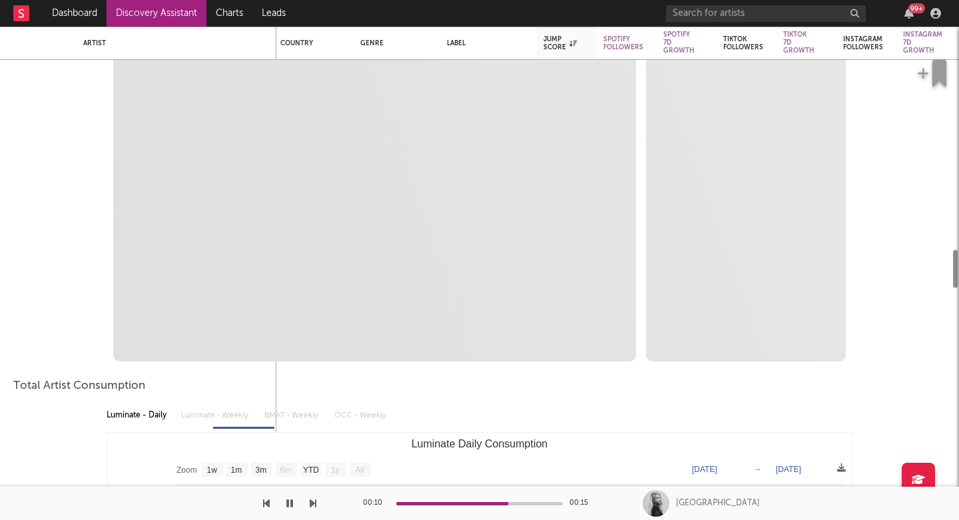
select select "1m"
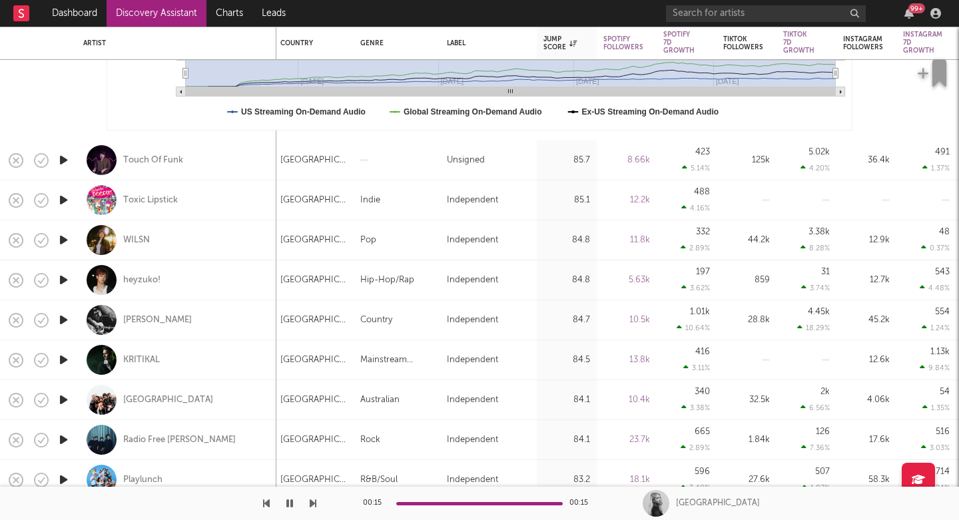
click at [311, 505] on icon "button" at bounding box center [313, 503] width 7 height 11
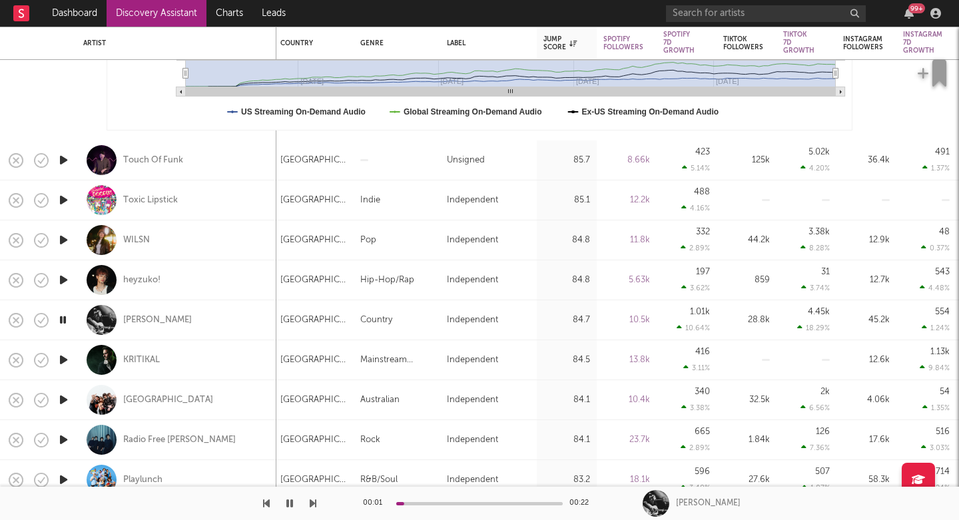
click at [311, 505] on icon "button" at bounding box center [313, 503] width 7 height 11
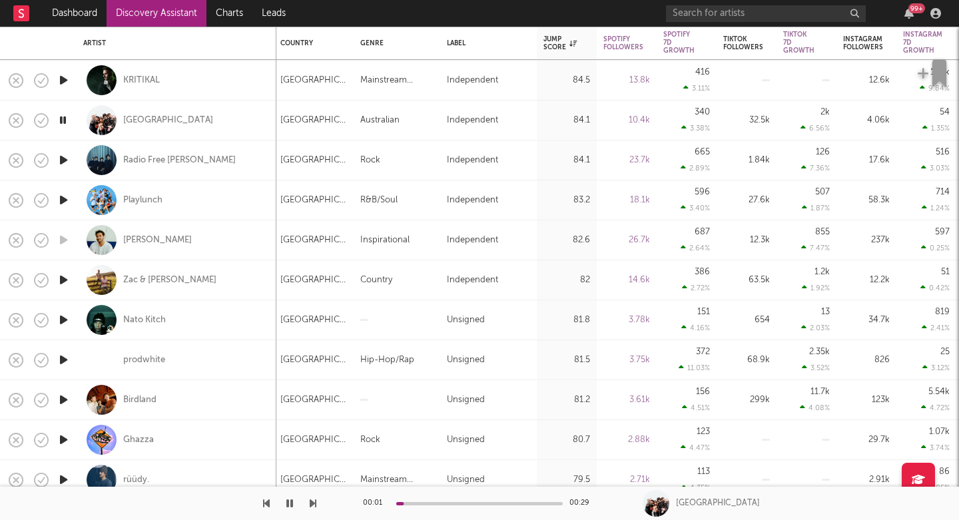
click at [316, 504] on icon "button" at bounding box center [313, 503] width 7 height 11
click at [312, 502] on icon "button" at bounding box center [313, 503] width 7 height 11
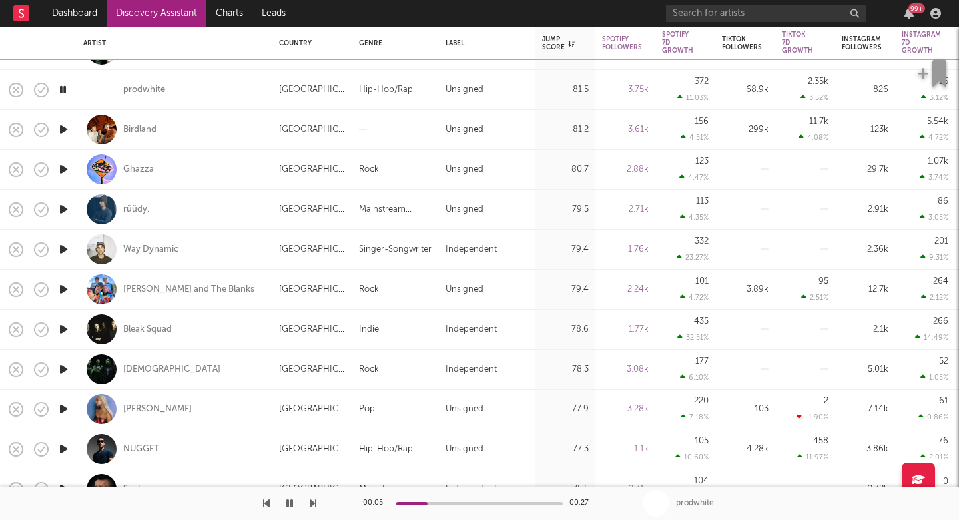
click at [310, 506] on icon "button" at bounding box center [313, 503] width 7 height 11
click at [142, 245] on div "Way Dynamic" at bounding box center [150, 250] width 55 height 12
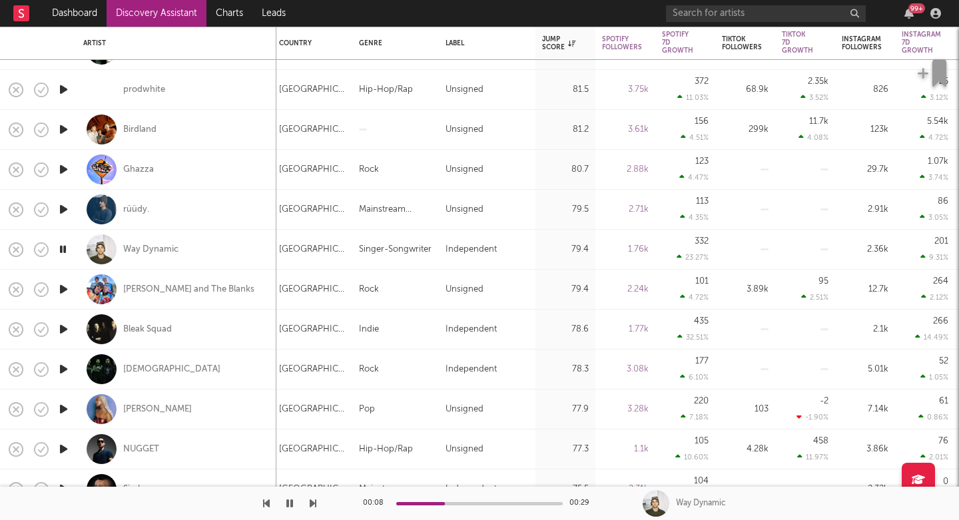
click at [312, 500] on icon "button" at bounding box center [313, 503] width 7 height 11
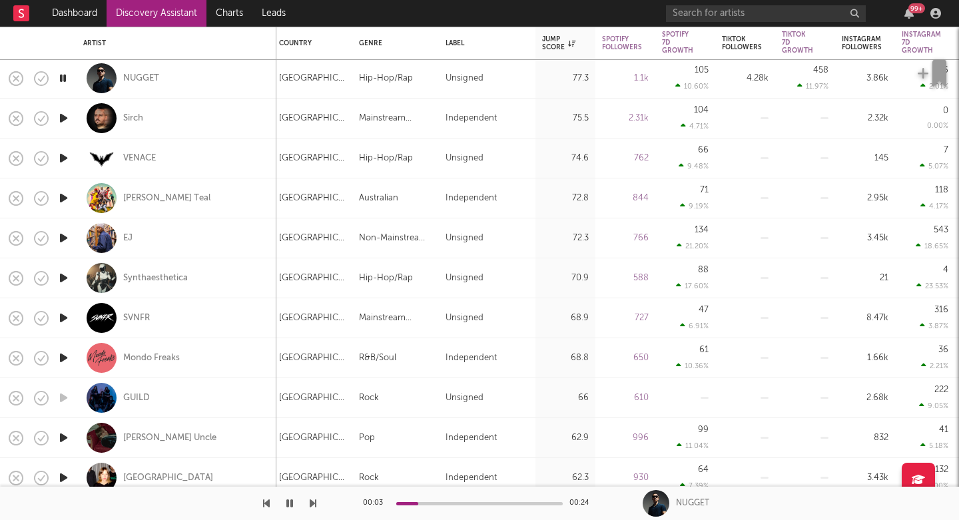
click at [317, 504] on div "00:03 00:24 NUGGET" at bounding box center [479, 503] width 959 height 33
click at [312, 501] on icon "button" at bounding box center [313, 503] width 7 height 11
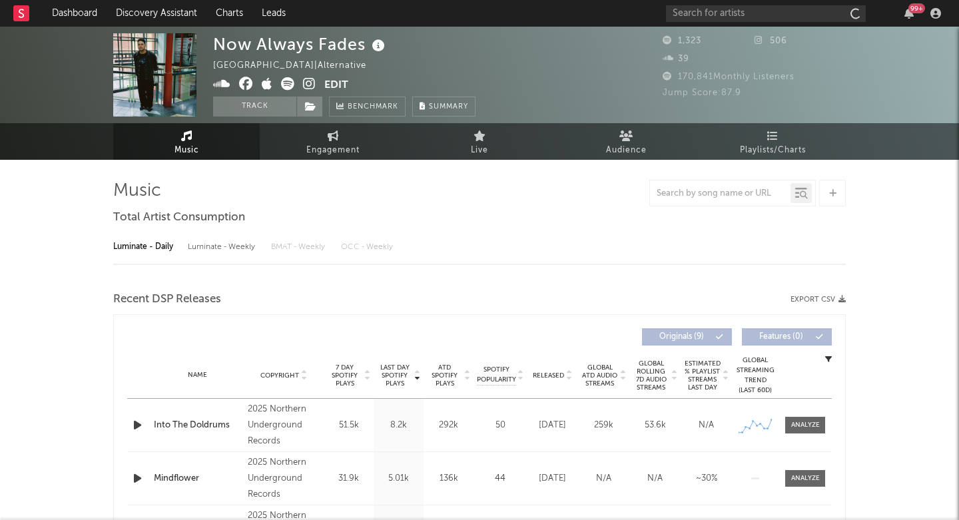
select select "1w"
